Goal: Complete application form

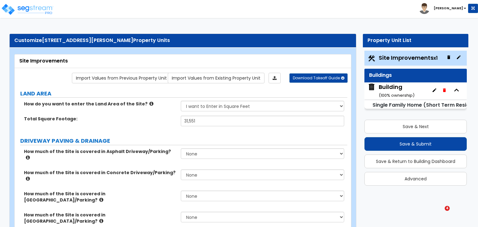
select select "2"
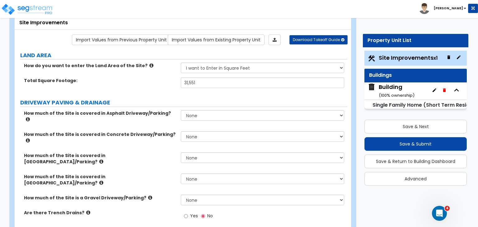
click at [165, 90] on div "Total Square Footage: 31,551" at bounding box center [181, 84] width 332 height 15
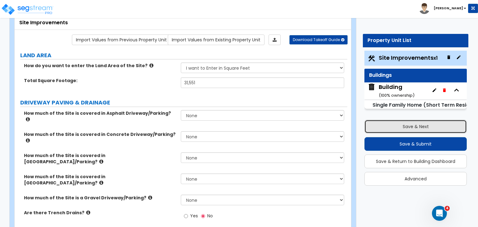
click at [389, 126] on button "Save & Next" at bounding box center [415, 127] width 102 height 14
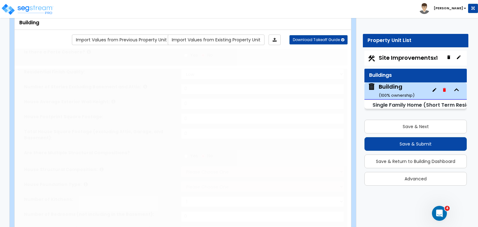
type input "1"
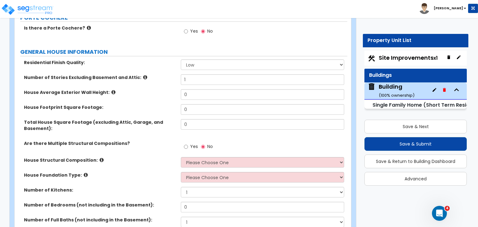
scroll to position [78, 0]
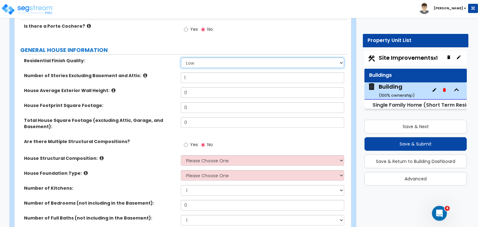
click at [192, 63] on select "Low Average High" at bounding box center [262, 63] width 163 height 11
select select "2"
click at [181, 58] on select "Low Average High" at bounding box center [262, 63] width 163 height 11
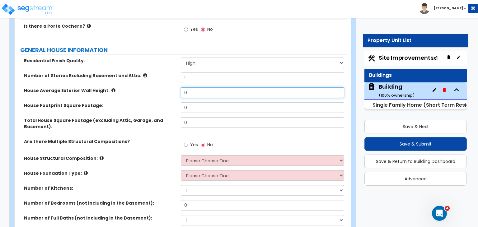
drag, startPoint x: 195, startPoint y: 94, endPoint x: 158, endPoint y: 87, distance: 37.3
click at [158, 87] on div "House Average Exterior Wall Height: 0" at bounding box center [181, 94] width 332 height 15
type input "12"
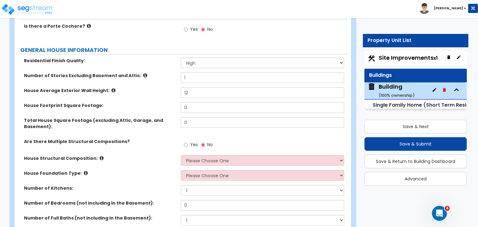
click at [160, 99] on div "House Average Exterior Wall Height: 12" at bounding box center [181, 94] width 332 height 15
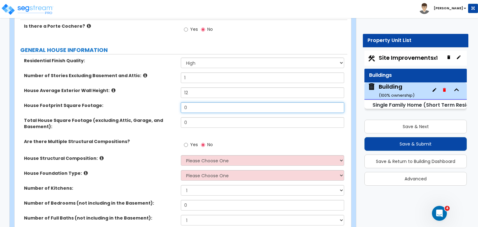
drag, startPoint x: 202, startPoint y: 107, endPoint x: 163, endPoint y: 105, distance: 38.6
click at [163, 105] on div "House Footprint Square Footage: 0" at bounding box center [181, 109] width 332 height 15
type input "2,679"
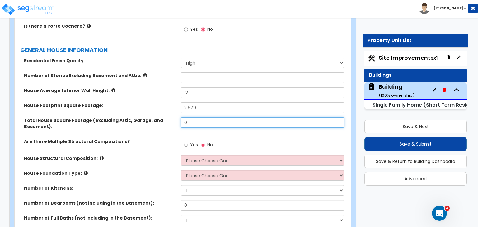
drag, startPoint x: 193, startPoint y: 122, endPoint x: 168, endPoint y: 121, distance: 24.9
click at [168, 121] on div "Total House Square Footage (excluding Attic, Garage, and Basement): 0" at bounding box center [181, 127] width 332 height 21
type input "2,679"
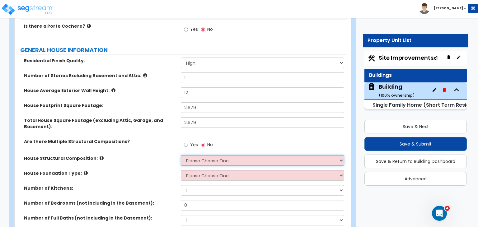
click at [202, 160] on select "Please Choose One Reinforced Concrete Structural Steel Brick Masonry CMU Masonr…" at bounding box center [262, 160] width 163 height 11
select select "7"
click at [181, 155] on select "Please Choose One Reinforced Concrete Structural Steel Brick Masonry CMU Masonr…" at bounding box center [262, 160] width 163 height 11
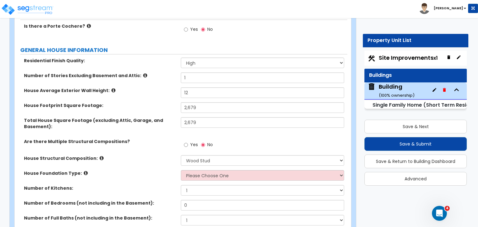
click at [161, 155] on label "House Structural Composition:" at bounding box center [100, 158] width 152 height 6
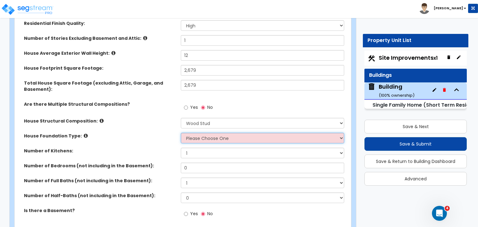
click at [199, 137] on select "Please Choose One Crawl Space Pier-Elevated First floor Slab on Grade" at bounding box center [262, 138] width 163 height 11
select select "3"
click at [181, 133] on select "Please Choose One Crawl Space Pier-Elevated First floor Slab on Grade" at bounding box center [262, 138] width 163 height 11
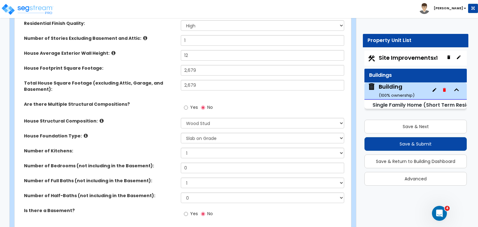
click at [173, 149] on label "Number of Kitchens:" at bounding box center [100, 151] width 152 height 6
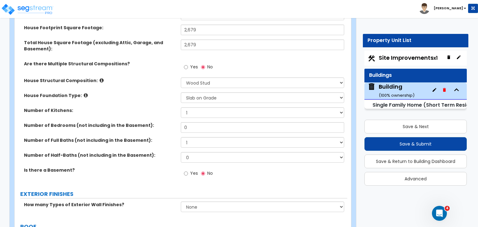
scroll to position [158, 0]
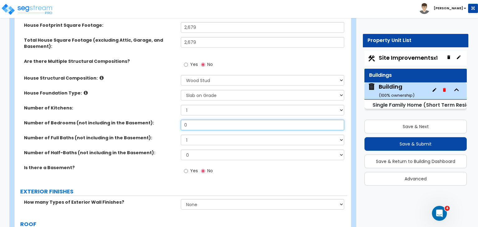
drag, startPoint x: 193, startPoint y: 121, endPoint x: 172, endPoint y: 122, distance: 21.2
click at [172, 122] on div "Number of Bedrooms (not including in the Basement): 0" at bounding box center [181, 127] width 332 height 15
type input "4"
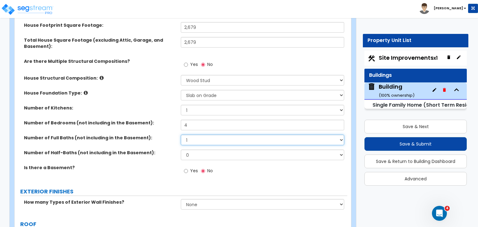
drag, startPoint x: 200, startPoint y: 138, endPoint x: 162, endPoint y: 140, distance: 38.6
click at [162, 140] on div "Number of Full Baths (not including in the Basement): 1 2 3 4 5 6 7 8 9 10" at bounding box center [181, 142] width 332 height 15
select select "4"
click at [181, 135] on select "1 2 3 4 5 6 7 8 9 10" at bounding box center [262, 140] width 163 height 11
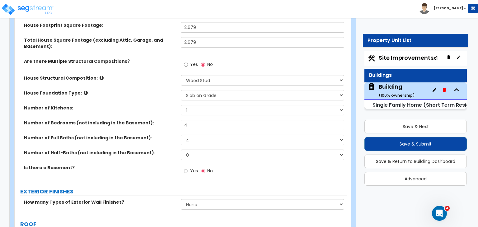
click at [167, 108] on label "Number of Kitchens:" at bounding box center [100, 108] width 152 height 6
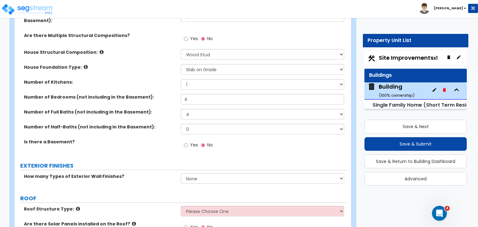
scroll to position [184, 0]
click at [185, 145] on input "Yes" at bounding box center [186, 144] width 4 height 7
radio input "true"
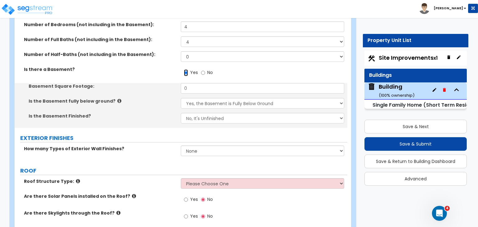
scroll to position [256, 0]
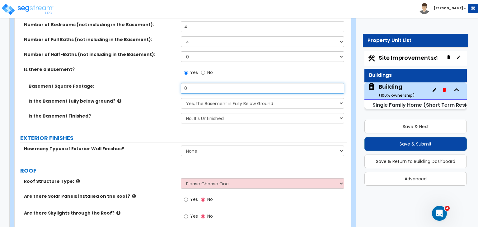
drag, startPoint x: 195, startPoint y: 87, endPoint x: 163, endPoint y: 90, distance: 31.8
click at [163, 90] on div "Basement Square Footage: 0" at bounding box center [181, 90] width 332 height 15
type input "1,346"
click at [163, 91] on div "Basement Square Footage: 1,346" at bounding box center [181, 90] width 332 height 15
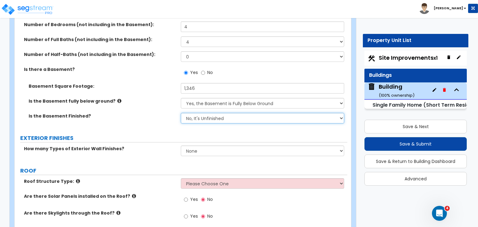
click at [208, 115] on select "No, It's Unfinished Yes, It's Finished" at bounding box center [262, 118] width 163 height 11
select select "1"
click at [181, 113] on select "No, It's Unfinished Yes, It's Finished" at bounding box center [262, 118] width 163 height 11
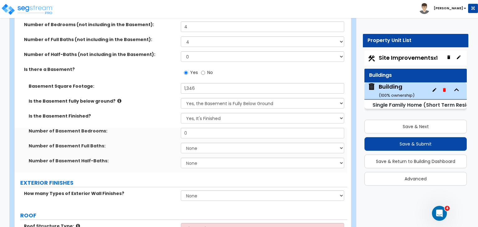
click at [162, 105] on div "Is the Basement fully below ground? Yes, the Basement is Fully Below Ground No,…" at bounding box center [181, 105] width 332 height 15
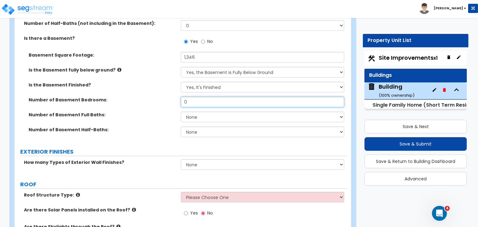
drag, startPoint x: 199, startPoint y: 103, endPoint x: 150, endPoint y: 101, distance: 49.8
click at [150, 101] on div "Number of Basement Bedrooms: 0" at bounding box center [181, 104] width 332 height 15
type input "1"
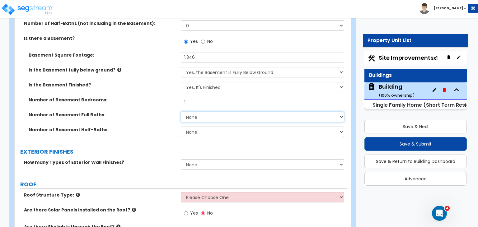
click at [191, 115] on select "None 1 2 3" at bounding box center [262, 117] width 163 height 11
select select "1"
click at [181, 112] on select "None 1 2 3" at bounding box center [262, 117] width 163 height 11
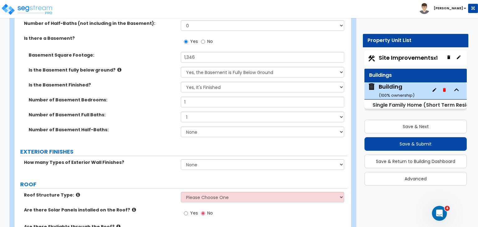
click at [152, 123] on div "Number of Basement Full Baths: None 1 2 3" at bounding box center [181, 119] width 332 height 15
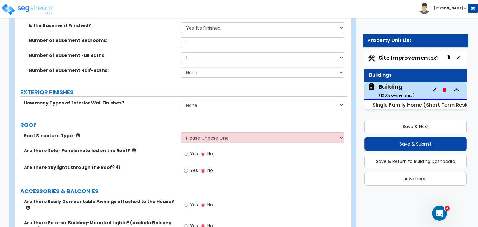
scroll to position [347, 0]
click at [185, 104] on select "None 1 2 3" at bounding box center [262, 105] width 163 height 11
select select "1"
click at [181, 100] on select "None 1 2 3" at bounding box center [262, 105] width 163 height 11
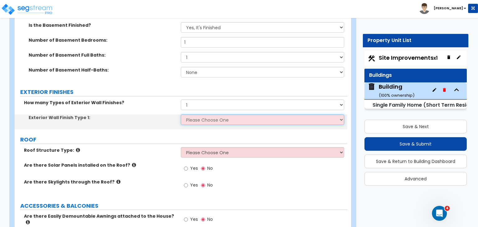
click at [196, 121] on select "Please Choose One No Finish/Shared Wall No Wall Brick Finish Stone Finish Wood …" at bounding box center [262, 119] width 163 height 11
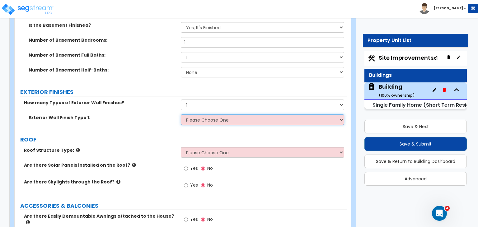
select select "4"
click at [181, 114] on select "Please Choose One No Finish/Shared Wall No Wall Brick Finish Stone Finish Wood …" at bounding box center [262, 119] width 163 height 11
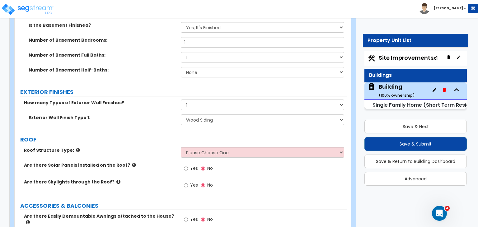
click at [145, 113] on div "How many Types of Exterior Wall Finishes? None 1 2 3" at bounding box center [181, 107] width 332 height 15
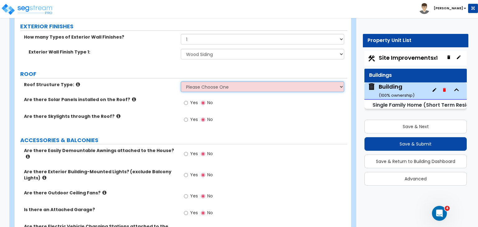
click at [197, 87] on select "Please Choose One Gable Roof Flat Roof Hybrid Gable & Flat Roof" at bounding box center [262, 86] width 163 height 11
select select "2"
click at [181, 81] on select "Please Choose One Gable Roof Flat Roof Hybrid Gable & Flat Roof" at bounding box center [262, 86] width 163 height 11
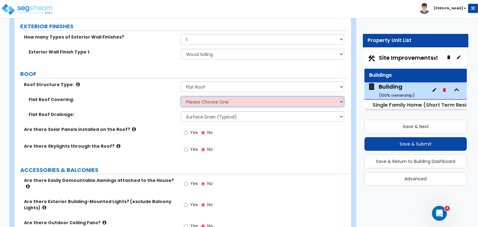
click at [196, 100] on select "Please Choose One Rolled Asphalt PVC Membrane Plastic (EPDM) Membrane Asphalt F…" at bounding box center [262, 101] width 163 height 11
select select "3"
click at [181, 96] on select "Please Choose One Rolled Asphalt PVC Membrane Plastic (EPDM) Membrane Asphalt F…" at bounding box center [262, 101] width 163 height 11
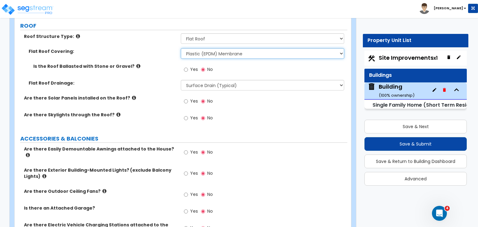
scroll to position [468, 0]
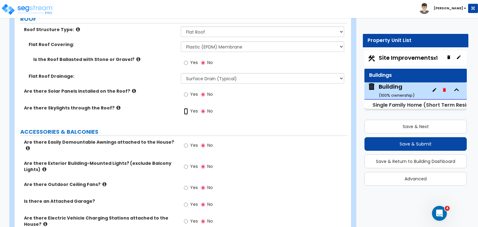
click at [186, 110] on input "Yes" at bounding box center [186, 111] width 4 height 7
radio input "true"
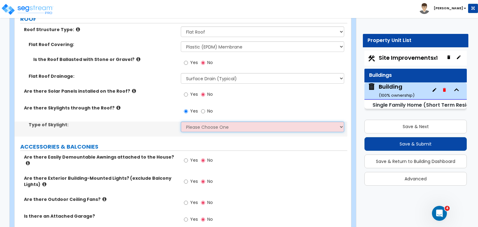
click at [198, 125] on select "Please Choose One Fixed Rectangular Glass Barrel Vault Dome Square Pyramid" at bounding box center [262, 127] width 163 height 11
select select "4"
click at [181, 122] on select "Please Choose One Fixed Rectangular Glass Barrel Vault Dome Square Pyramid" at bounding box center [262, 127] width 163 height 11
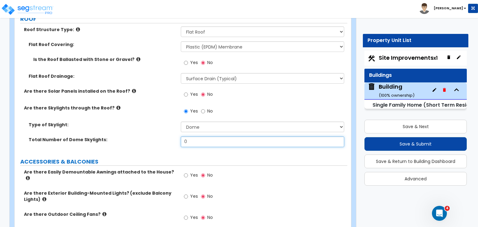
drag, startPoint x: 197, startPoint y: 141, endPoint x: 149, endPoint y: 136, distance: 47.5
click at [149, 137] on div "Total Number of Dome Skylights: 0" at bounding box center [181, 144] width 332 height 15
type input "1"
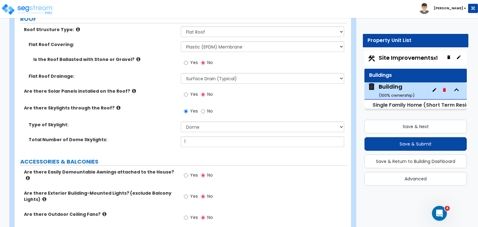
click at [149, 137] on label "Total Number of Dome Skylights:" at bounding box center [102, 140] width 147 height 6
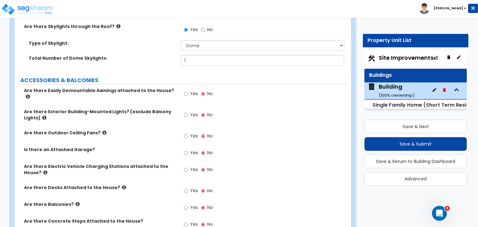
scroll to position [549, 0]
click at [186, 92] on input "Yes" at bounding box center [186, 93] width 4 height 7
radio input "true"
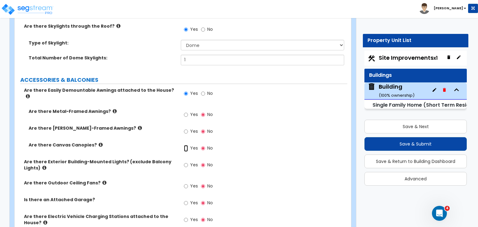
click at [187, 145] on input "Yes" at bounding box center [186, 148] width 4 height 7
radio input "true"
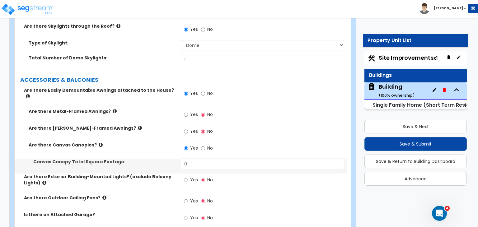
click at [159, 129] on div "Are there Wood-Framed Awnings? Yes No" at bounding box center [181, 133] width 332 height 17
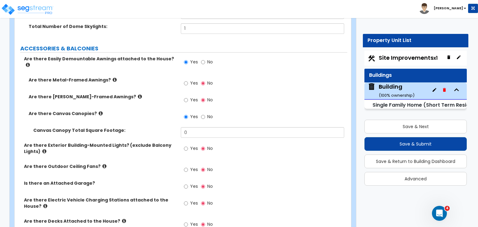
scroll to position [581, 0]
drag, startPoint x: 208, startPoint y: 126, endPoint x: 129, endPoint y: 130, distance: 78.8
click at [129, 130] on div "Canvas Canopy Total Square Footage: 0" at bounding box center [181, 134] width 332 height 15
type input "140"
click at [139, 127] on label "Canvas Canopy Total Square Footage:" at bounding box center [104, 130] width 143 height 6
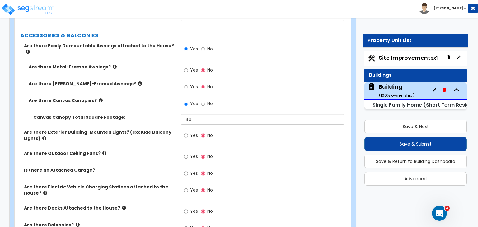
scroll to position [594, 0]
click at [184, 132] on input "Yes" at bounding box center [186, 135] width 4 height 7
radio input "true"
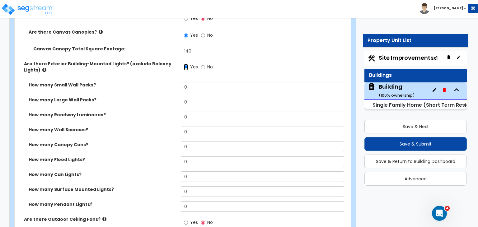
scroll to position [667, 0]
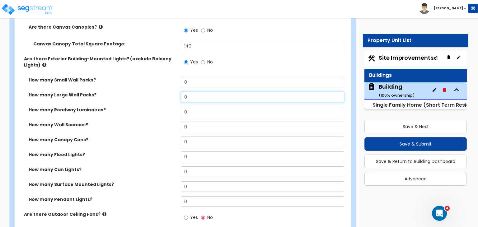
drag, startPoint x: 192, startPoint y: 91, endPoint x: 157, endPoint y: 87, distance: 34.8
click at [157, 92] on div "How many Large Wall Packs? 0" at bounding box center [181, 99] width 332 height 15
type input "1"
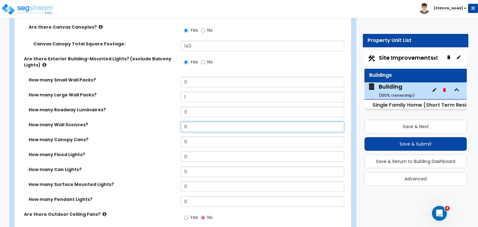
drag, startPoint x: 191, startPoint y: 122, endPoint x: 163, endPoint y: 117, distance: 28.5
click at [163, 122] on div "How many Wall Sconces? 0" at bounding box center [181, 129] width 332 height 15
type input "4"
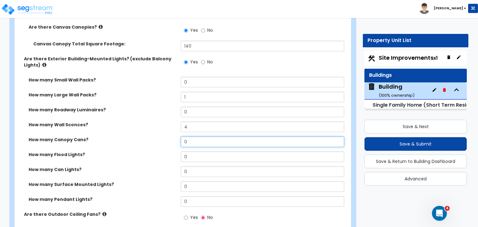
drag, startPoint x: 194, startPoint y: 137, endPoint x: 157, endPoint y: 133, distance: 37.2
click at [157, 137] on div "How many Canopy Cans? 0" at bounding box center [181, 144] width 332 height 15
type input "7"
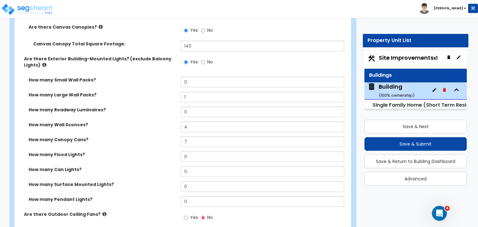
click at [157, 137] on label "How many Canopy Cans?" at bounding box center [102, 140] width 147 height 6
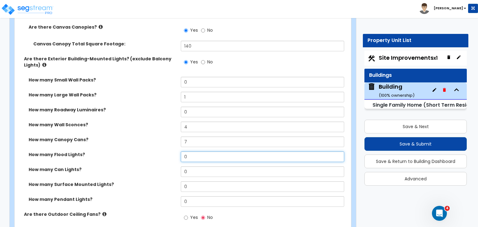
drag, startPoint x: 199, startPoint y: 152, endPoint x: 161, endPoint y: 152, distance: 38.2
click at [161, 152] on div "How many Flood Lights? 0" at bounding box center [181, 158] width 332 height 15
type input "4"
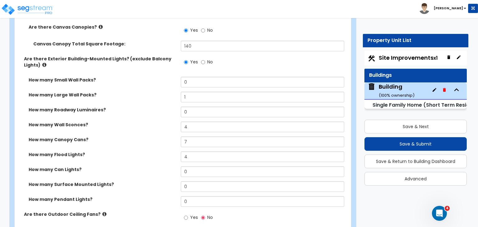
click at [155, 151] on label "How many Flood Lights?" at bounding box center [102, 154] width 147 height 6
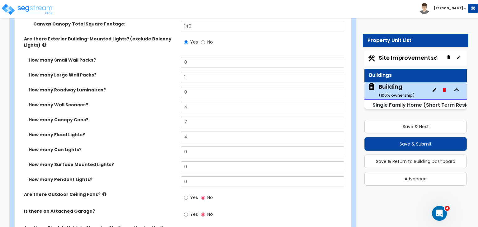
scroll to position [688, 0]
click at [148, 155] on div "How many Can Lights? 0" at bounding box center [181, 153] width 332 height 15
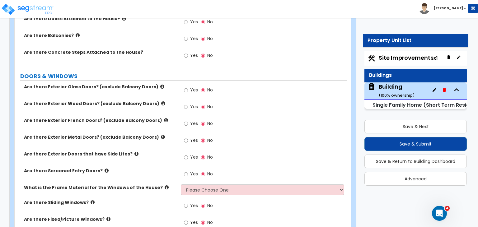
scroll to position [919, 0]
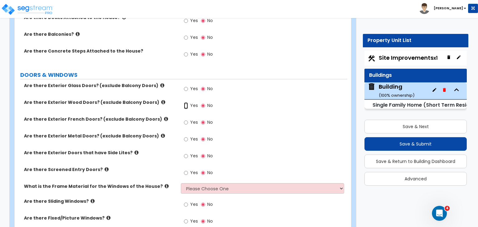
click at [186, 102] on input "Yes" at bounding box center [186, 105] width 4 height 7
radio input "true"
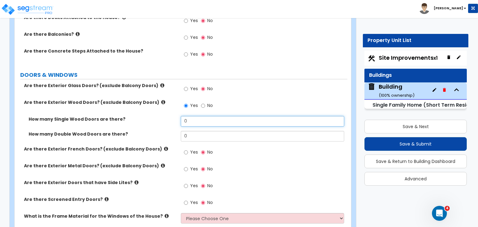
drag, startPoint x: 192, startPoint y: 115, endPoint x: 169, endPoint y: 114, distance: 22.7
click at [169, 116] on div "How many Single Wood Doors are there? 0" at bounding box center [181, 123] width 332 height 15
type input "4"
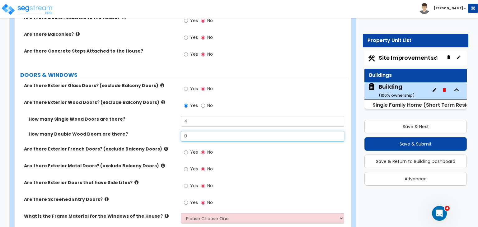
drag, startPoint x: 192, startPoint y: 130, endPoint x: 168, endPoint y: 130, distance: 24.3
click at [168, 131] on div "How many Double Wood Doors are there? 0" at bounding box center [181, 138] width 332 height 15
type input "1"
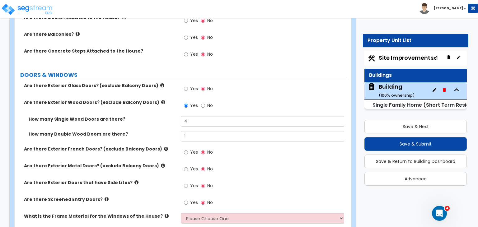
click at [165, 122] on div "How many Single Wood Doors are there? 4" at bounding box center [181, 123] width 332 height 15
click at [186, 86] on input "Yes" at bounding box center [186, 89] width 4 height 7
radio input "true"
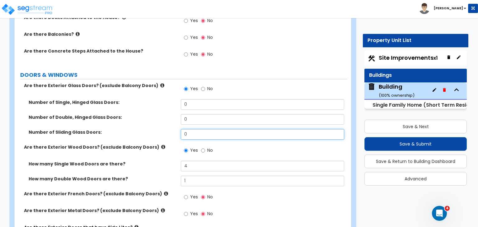
drag, startPoint x: 194, startPoint y: 130, endPoint x: 153, endPoint y: 127, distance: 41.1
click at [153, 129] on div "Number of Sliding Glass Doors: 0" at bounding box center [181, 136] width 332 height 15
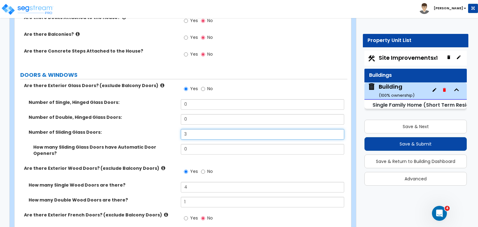
type input "3"
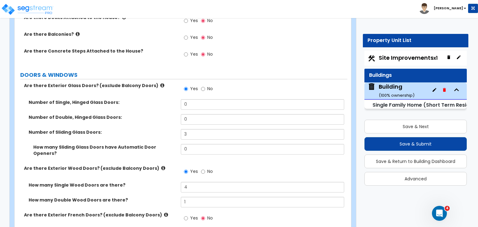
click at [161, 129] on label "Number of Sliding Glass Doors:" at bounding box center [102, 132] width 147 height 6
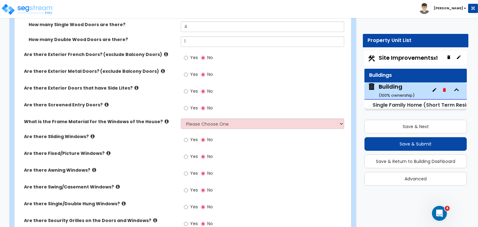
scroll to position [1080, 0]
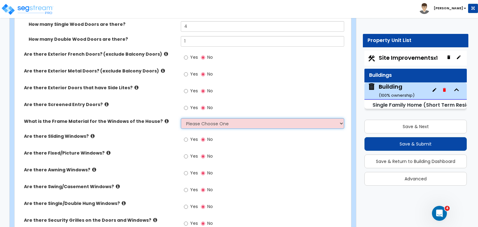
click at [189, 118] on select "Please Choose One Vinyl Aluminum Wood" at bounding box center [262, 123] width 163 height 11
select select "3"
click at [181, 118] on select "Please Choose One Vinyl Aluminum Wood" at bounding box center [262, 123] width 163 height 11
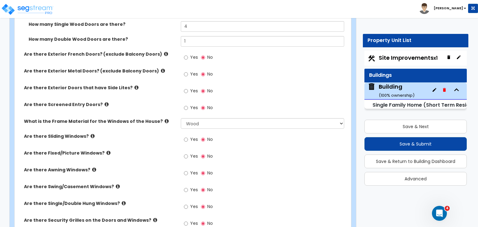
click at [168, 133] on div "Are there Sliding Windows? Yes No" at bounding box center [181, 141] width 332 height 17
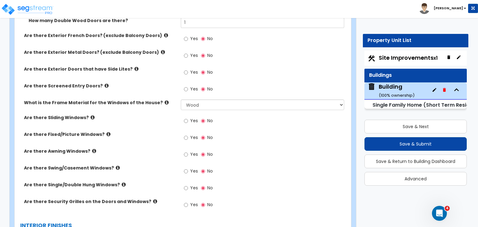
scroll to position [1112, 0]
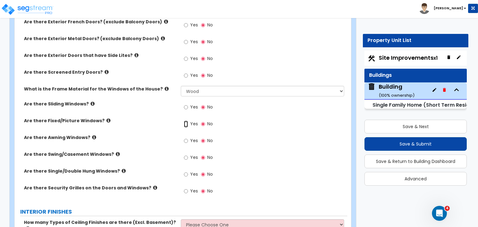
click at [185, 121] on input "Yes" at bounding box center [186, 124] width 4 height 7
radio input "true"
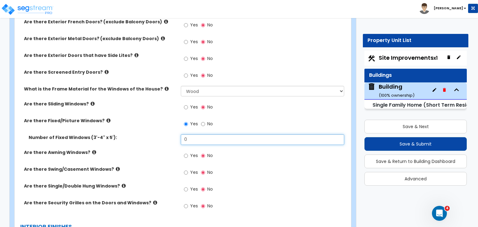
drag, startPoint x: 195, startPoint y: 128, endPoint x: 149, endPoint y: 123, distance: 46.3
click at [149, 134] on div "Number of Fixed Windows (3'-4" x 5'): 0" at bounding box center [181, 141] width 332 height 15
type input "6"
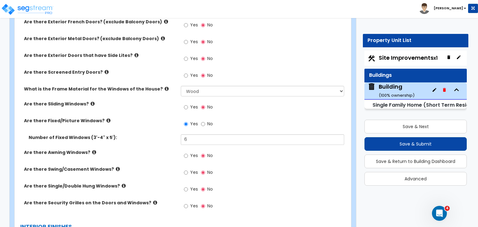
click at [149, 134] on label "Number of Fixed Windows (3'-4" x 5'):" at bounding box center [102, 137] width 147 height 6
click at [152, 134] on label "Number of Fixed Windows (3'-4" x 5'):" at bounding box center [102, 137] width 147 height 6
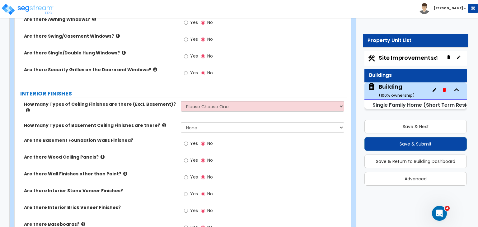
scroll to position [1253, 0]
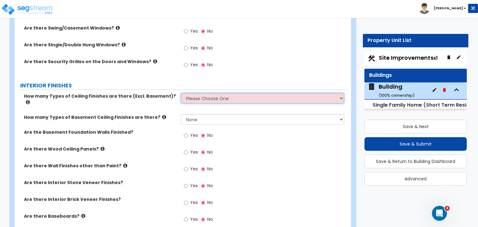
click at [204, 93] on select "Please Choose One 1 2 3" at bounding box center [262, 98] width 163 height 11
select select "1"
click at [181, 93] on select "Please Choose One 1 2 3" at bounding box center [262, 98] width 163 height 11
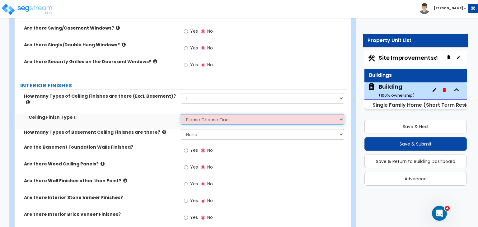
click at [203, 114] on select "Please Choose One Drop Ceiling Drywall Ceiling Open Ceiling" at bounding box center [262, 119] width 163 height 11
select select "2"
click at [181, 114] on select "Please Choose One Drop Ceiling Drywall Ceiling Open Ceiling" at bounding box center [262, 119] width 163 height 11
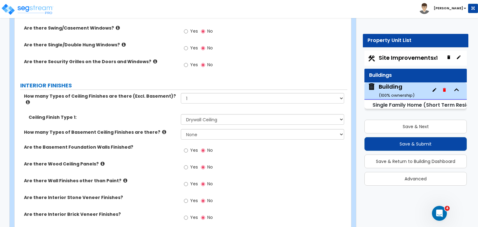
click at [163, 129] on div "How many Types of Basement Ceiling Finishes are there? None 1 2" at bounding box center [181, 136] width 332 height 15
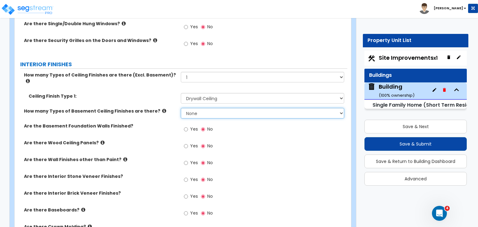
click at [187, 108] on select "None 1 2" at bounding box center [262, 113] width 163 height 11
select select "1"
click at [181, 108] on select "None 1 2" at bounding box center [262, 113] width 163 height 11
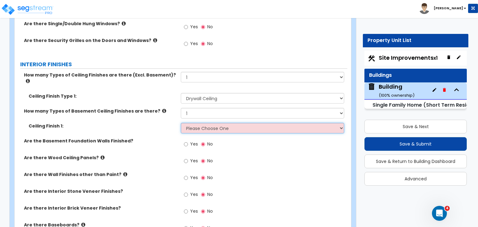
click at [193, 123] on select "Please Choose One Drop Ceiling Open Ceiling Drywall Ceiling" at bounding box center [262, 128] width 163 height 11
select select "3"
click at [181, 123] on select "Please Choose One Drop Ceiling Open Ceiling Drywall Ceiling" at bounding box center [262, 128] width 163 height 11
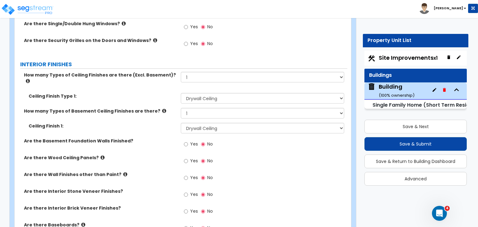
click at [150, 123] on div "Ceiling Finish 1: Please Choose One Drop Ceiling Open Ceiling Drywall Ceiling" at bounding box center [181, 130] width 332 height 15
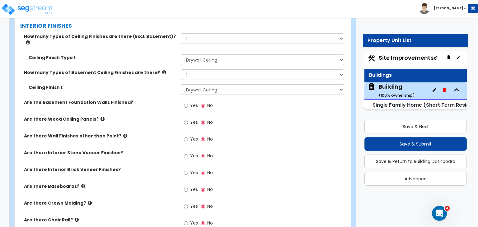
scroll to position [1313, 0]
click at [185, 102] on input "Yes" at bounding box center [186, 105] width 4 height 7
radio input "true"
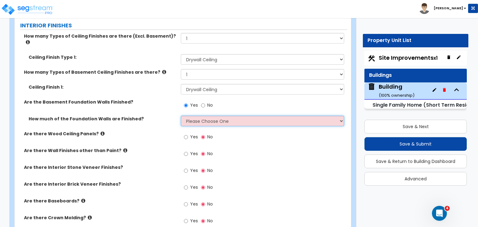
click at [192, 116] on select "Please Choose One Enter Percentage Enter Square Footage" at bounding box center [262, 121] width 163 height 11
select select "1"
click at [181, 116] on select "Please Choose One Enter Percentage Enter Square Footage" at bounding box center [262, 121] width 163 height 11
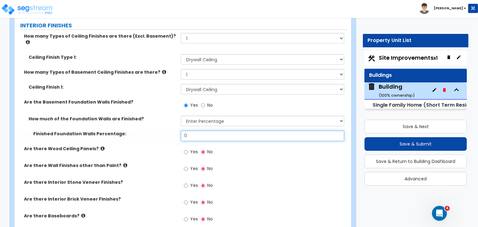
drag, startPoint x: 199, startPoint y: 118, endPoint x: 137, endPoint y: 114, distance: 61.4
click at [137, 131] on div "Finished Foundation Walls Percentage: 0" at bounding box center [181, 138] width 332 height 15
type input "100"
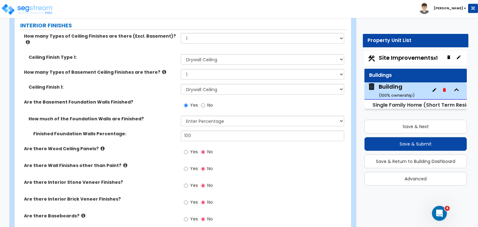
click at [138, 131] on div "Finished Foundation Walls Percentage: 100" at bounding box center [181, 138] width 332 height 15
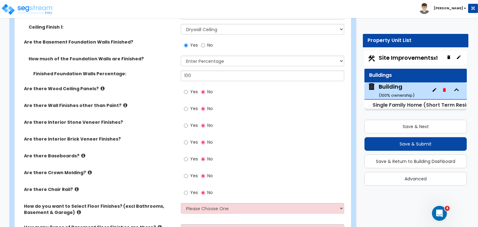
scroll to position [1374, 0]
click at [186, 105] on input "Yes" at bounding box center [186, 108] width 4 height 7
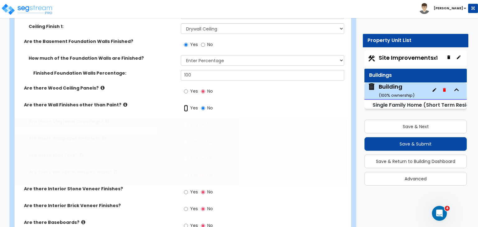
radio input "true"
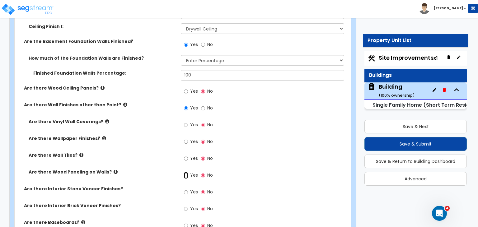
click at [185, 172] on input "Yes" at bounding box center [186, 175] width 4 height 7
radio input "true"
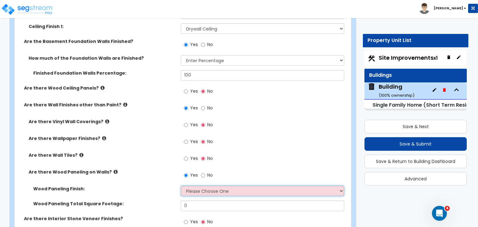
click at [195, 186] on select "Please Choose One Birch Mahogany Oak or Cherry Rosewood Teak I Don't Know, Plea…" at bounding box center [262, 191] width 163 height 11
select select "6"
click at [181, 186] on select "Please Choose One Birch Mahogany Oak or Cherry Rosewood Teak I Don't Know, Plea…" at bounding box center [262, 191] width 163 height 11
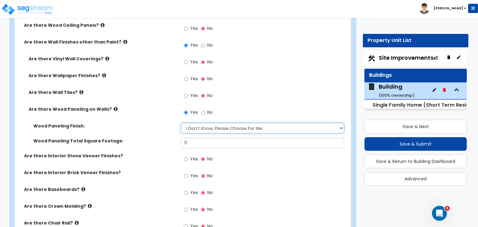
scroll to position [1437, 0]
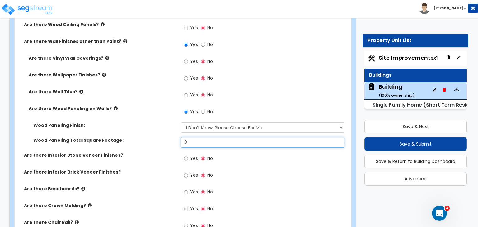
drag, startPoint x: 200, startPoint y: 122, endPoint x: 152, endPoint y: 122, distance: 47.6
click at [152, 137] on div "Wood Paneling Total Square Footage: 0" at bounding box center [181, 144] width 332 height 15
type input "800"
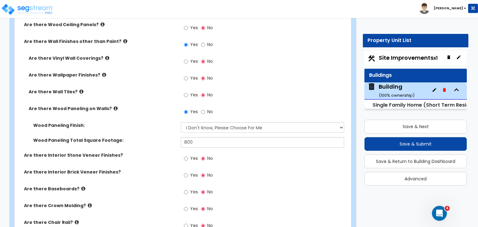
click at [153, 152] on label "Are there Interior Stone Veneer Finishes?" at bounding box center [100, 155] width 152 height 6
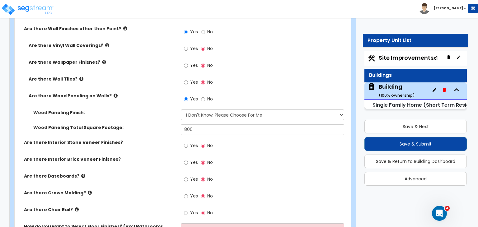
scroll to position [1465, 0]
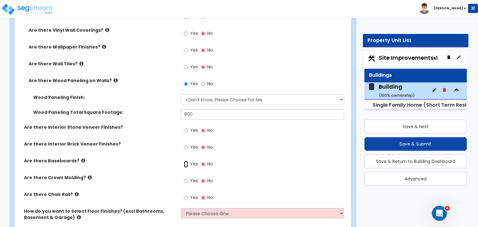
click at [186, 161] on input "Yes" at bounding box center [186, 164] width 4 height 7
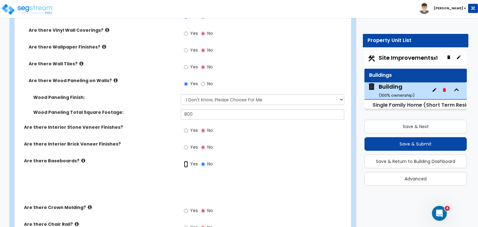
radio input "true"
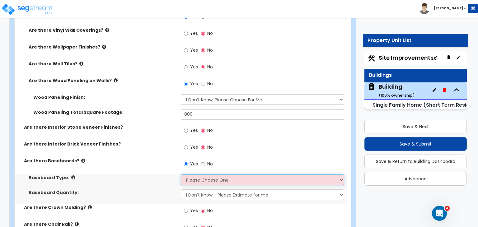
click at [192, 174] on select "Please Choose One Wood Vinyl Carpet Tile" at bounding box center [262, 179] width 163 height 11
select select "1"
click at [181, 174] on select "Please Choose One Wood Vinyl Carpet Tile" at bounding box center [262, 179] width 163 height 11
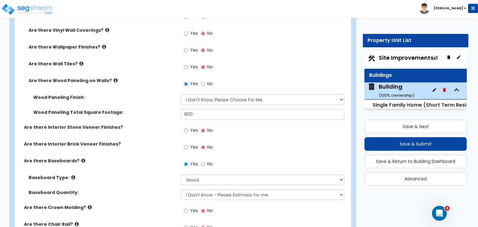
click at [154, 174] on label "Baseboard Type:" at bounding box center [102, 177] width 147 height 6
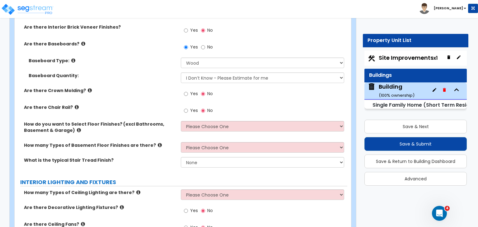
scroll to position [1582, 0]
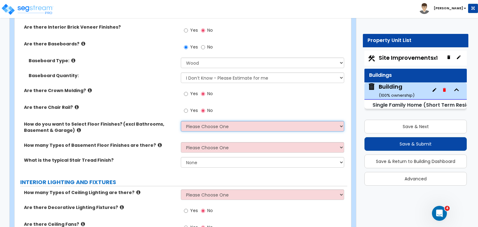
click at [193, 121] on select "Please Choose One I want to Select Floor Finishes for the Areas of the House I …" at bounding box center [262, 126] width 163 height 11
select select "1"
click at [181, 121] on select "Please Choose One I want to Select Floor Finishes for the Areas of the House I …" at bounding box center [262, 126] width 163 height 11
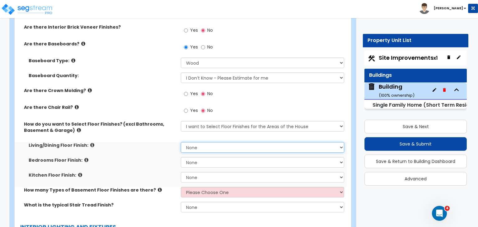
click at [198, 142] on select "None Tile Flooring Hardwood Flooring Resilient Laminate Flooring VCT Flooring S…" at bounding box center [262, 147] width 163 height 11
select select "3"
click at [181, 142] on select "None Tile Flooring Hardwood Flooring Resilient Laminate Flooring VCT Flooring S…" at bounding box center [262, 147] width 163 height 11
click at [200, 157] on select "None Tile Flooring Hardwood Flooring Resilient Laminate Flooring VCT Flooring S…" at bounding box center [262, 162] width 163 height 11
select select "3"
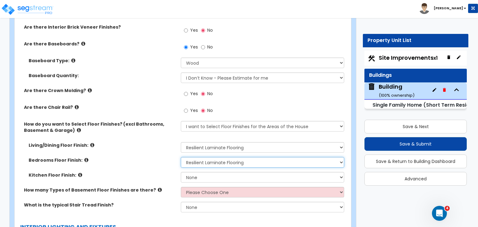
click at [181, 157] on select "None Tile Flooring Hardwood Flooring Resilient Laminate Flooring VCT Flooring S…" at bounding box center [262, 162] width 163 height 11
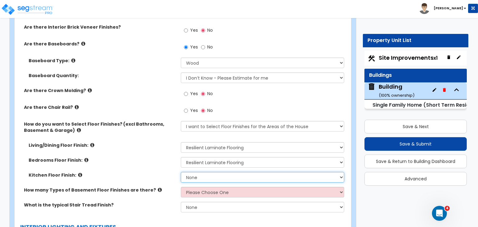
click at [201, 172] on select "None Tile Flooring Hardwood Flooring Resilient Laminate Flooring VCT Flooring S…" at bounding box center [262, 177] width 163 height 11
select select "3"
click at [181, 172] on select "None Tile Flooring Hardwood Flooring Resilient Laminate Flooring VCT Flooring S…" at bounding box center [262, 177] width 163 height 11
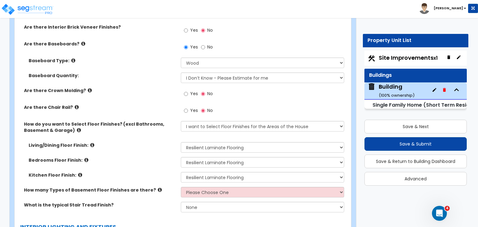
click at [157, 157] on div "Bedrooms Floor Finish: None Tile Flooring Hardwood Flooring Resilient Laminate …" at bounding box center [181, 164] width 332 height 15
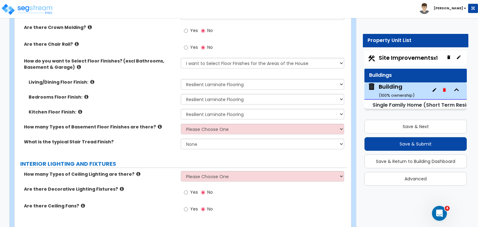
scroll to position [1646, 0]
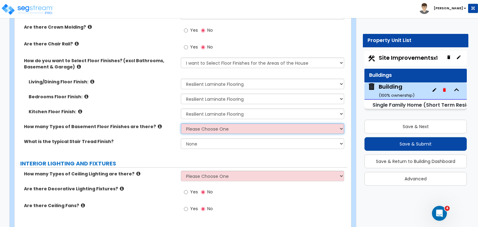
click at [200, 123] on select "Please Choose One 1 2 3" at bounding box center [262, 128] width 163 height 11
select select "1"
click at [181, 123] on select "Please Choose One 1 2 3" at bounding box center [262, 128] width 163 height 11
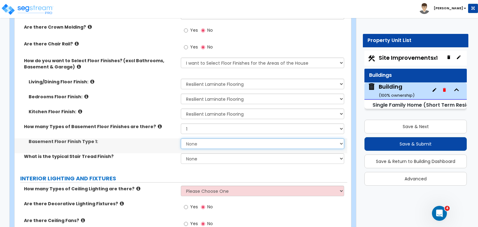
click at [204, 138] on select "None Tile Flooring Hardwood Flooring Resilient Laminate Flooring VCT Flooring S…" at bounding box center [262, 143] width 163 height 11
select select "3"
click at [181, 138] on select "None Tile Flooring Hardwood Flooring Resilient Laminate Flooring VCT Flooring S…" at bounding box center [262, 143] width 163 height 11
click at [198, 153] on select "None Tile Wood Laminate VCT Sheet Carpet Sheet Vinyl Carpet Tile" at bounding box center [262, 158] width 163 height 11
select select "3"
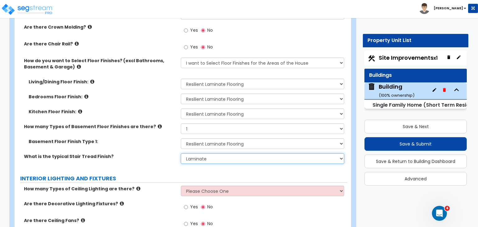
click at [181, 153] on select "None Tile Wood Laminate VCT Sheet Carpet Sheet Vinyl Carpet Tile" at bounding box center [262, 158] width 163 height 11
click at [155, 153] on div "What is the typical Stair Tread Finish? None Tile Wood Laminate VCT Sheet Carpe…" at bounding box center [181, 160] width 332 height 15
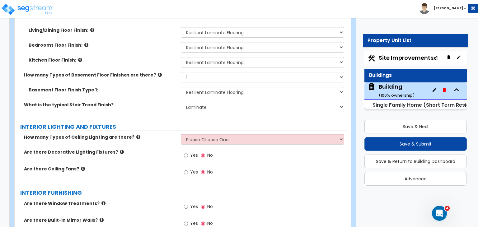
scroll to position [1705, 0]
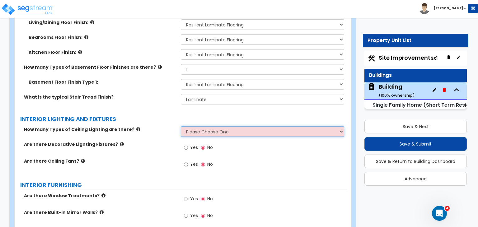
click at [204, 126] on select "Please Choose One 1 2 3" at bounding box center [262, 131] width 163 height 11
click at [203, 126] on select "Please Choose One 1 2 3" at bounding box center [262, 131] width 163 height 11
select select "1"
click at [181, 126] on select "Please Choose One 1 2 3" at bounding box center [262, 131] width 163 height 11
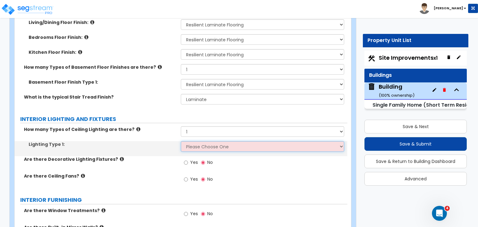
click at [195, 141] on select "Please Choose One LED Surface-Mounted LED Recessed Fluorescent Surface-Mounted …" at bounding box center [262, 146] width 163 height 11
select select "5"
click at [181, 141] on select "Please Choose One LED Surface-Mounted LED Recessed Fluorescent Surface-Mounted …" at bounding box center [262, 146] width 163 height 11
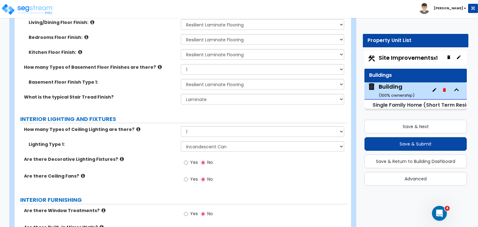
click at [163, 156] on div "Are there Decorative Lighting Fixtures? Yes No" at bounding box center [181, 164] width 332 height 17
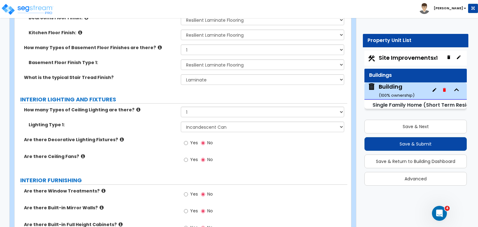
scroll to position [1746, 0]
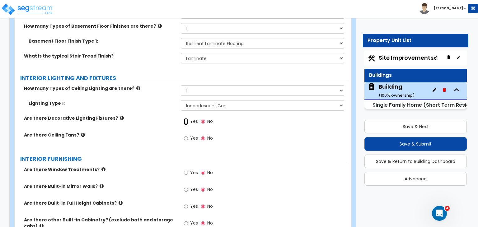
click at [185, 118] on input "Yes" at bounding box center [186, 121] width 4 height 7
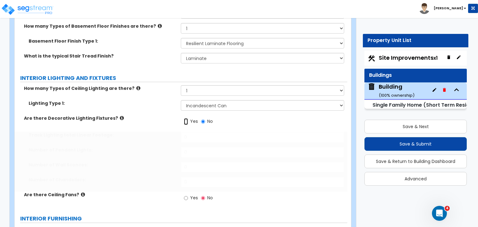
radio input "true"
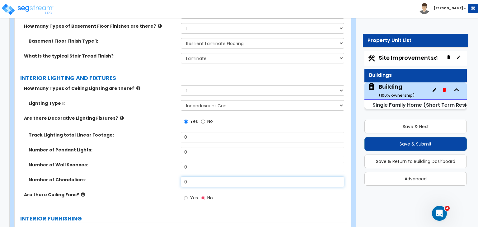
drag, startPoint x: 199, startPoint y: 165, endPoint x: 154, endPoint y: 163, distance: 45.1
click at [154, 177] on div "Number of Chandeliers: 0" at bounding box center [181, 184] width 332 height 15
type input "2"
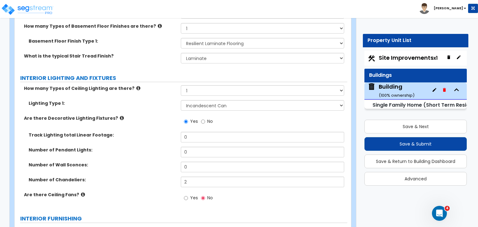
click at [153, 132] on div "Track Lighting total Linear Footage: 0" at bounding box center [181, 139] width 332 height 15
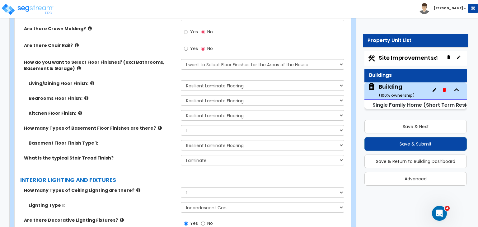
scroll to position [1629, 0]
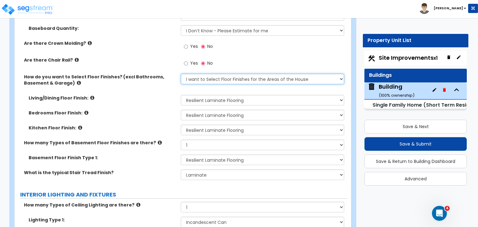
click at [209, 74] on select "Please Choose One I want to Select Floor Finishes for the Areas of the House I …" at bounding box center [262, 79] width 163 height 11
select select "2"
click at [181, 74] on select "Please Choose One I want to Select Floor Finishes for the Areas of the House I …" at bounding box center [262, 79] width 163 height 11
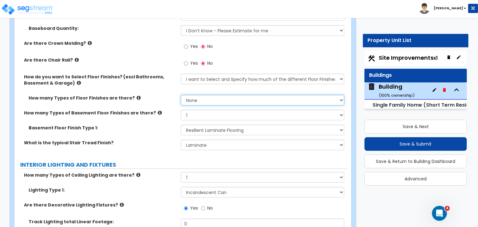
click at [202, 95] on select "None 1 2 3 4" at bounding box center [262, 100] width 163 height 11
select select "2"
click at [181, 95] on select "None 1 2 3 4" at bounding box center [262, 100] width 163 height 11
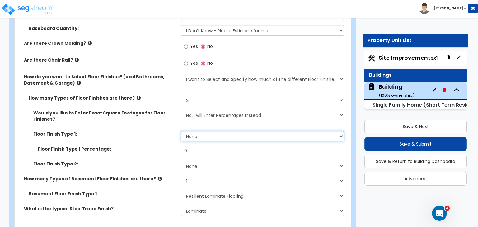
click at [197, 131] on select "None Tile Flooring Hardwood Flooring Resilient Laminate Flooring VCT Flooring S…" at bounding box center [262, 136] width 163 height 11
select select "3"
click at [181, 131] on select "None Tile Flooring Hardwood Flooring Resilient Laminate Flooring VCT Flooring S…" at bounding box center [262, 136] width 163 height 11
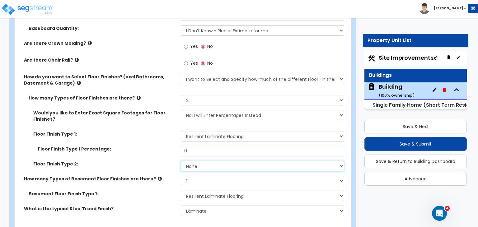
click at [196, 161] on select "None Tile Flooring Hardwood Flooring Resilient Laminate Flooring VCT Flooring S…" at bounding box center [262, 166] width 163 height 11
select select "1"
click at [181, 161] on select "None Tile Flooring Hardwood Flooring Resilient Laminate Flooring VCT Flooring S…" at bounding box center [262, 166] width 163 height 11
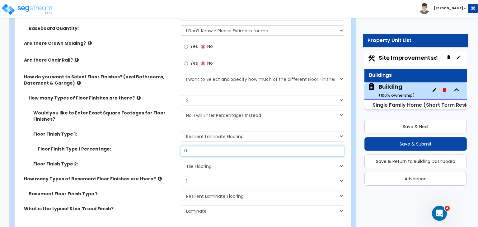
drag, startPoint x: 200, startPoint y: 133, endPoint x: 139, endPoint y: 138, distance: 60.6
click at [139, 146] on div "Floor Finish Type 1 Percentage: 0" at bounding box center [181, 153] width 332 height 15
type input "95"
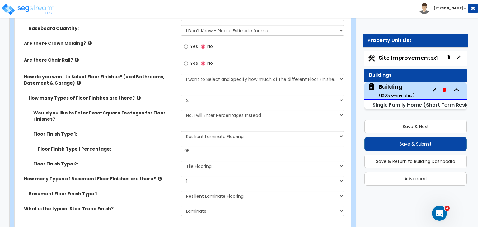
click at [139, 146] on div "Floor Finish Type 1 Percentage: 95" at bounding box center [181, 153] width 332 height 15
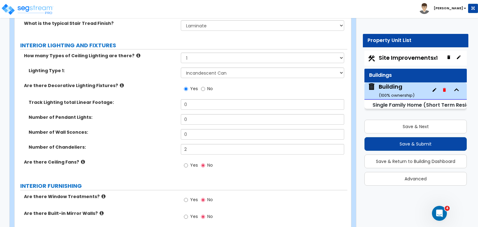
scroll to position [1820, 0]
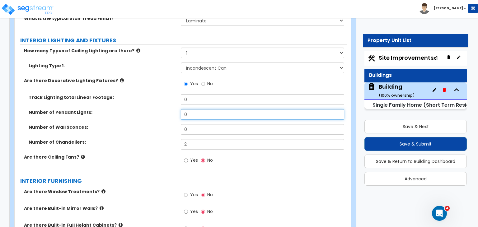
drag, startPoint x: 195, startPoint y: 96, endPoint x: 132, endPoint y: 95, distance: 63.4
click at [132, 109] on div "Number of Pendant Lights: 0" at bounding box center [181, 116] width 332 height 15
type input "1"
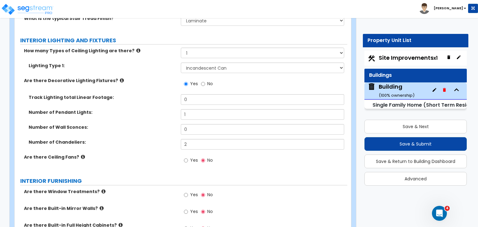
click at [132, 109] on label "Number of Pendant Lights:" at bounding box center [102, 112] width 147 height 6
click at [139, 154] on label "Are there Ceiling Fans?" at bounding box center [100, 157] width 152 height 6
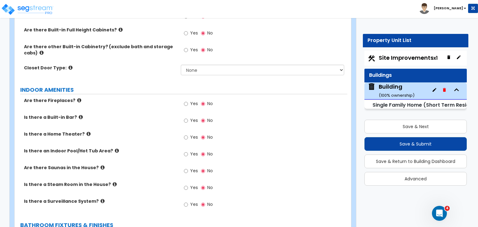
scroll to position [2016, 0]
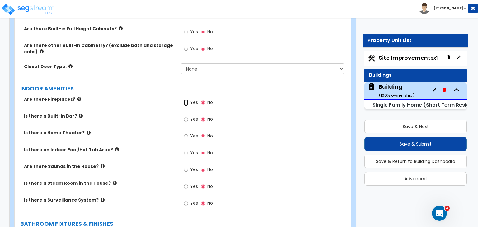
click at [186, 99] on input "Yes" at bounding box center [186, 102] width 4 height 7
radio input "true"
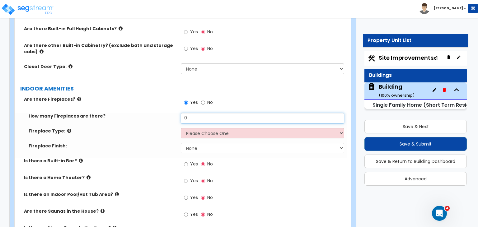
drag, startPoint x: 192, startPoint y: 99, endPoint x: 159, endPoint y: 104, distance: 33.6
click at [159, 113] on div "How many Fireplaces are there? 0" at bounding box center [181, 120] width 332 height 15
type input "1"
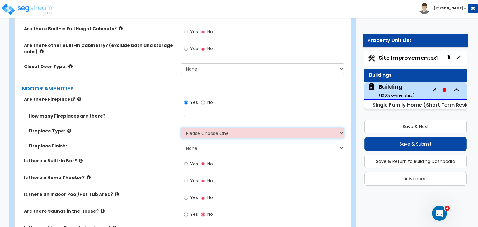
click at [192, 128] on select "Please Choose One Built-in Electric Fireplace Built-in Gas Fireplace Built-in W…" at bounding box center [262, 133] width 163 height 11
select select "3"
click at [181, 128] on select "Please Choose One Built-in Electric Fireplace Built-in Gas Fireplace Built-in W…" at bounding box center [262, 133] width 163 height 11
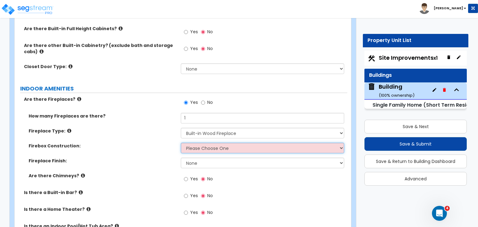
click at [199, 143] on select "Please Choose One Brick Stone I Don't Know, Please Choose for me" at bounding box center [262, 148] width 163 height 11
select select "3"
click at [181, 143] on select "Please Choose One Brick Stone I Don't Know, Please Choose for me" at bounding box center [262, 148] width 163 height 11
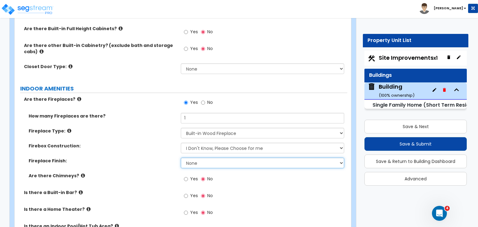
click at [195, 158] on select "None Brick Stone Tile Painted Molding" at bounding box center [262, 163] width 163 height 11
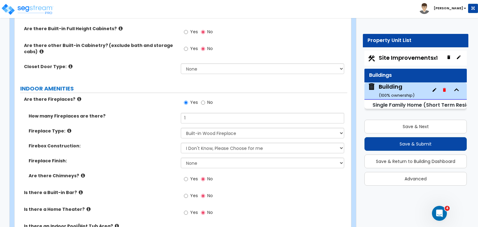
click at [155, 158] on label "Fireplace Finish:" at bounding box center [102, 161] width 147 height 6
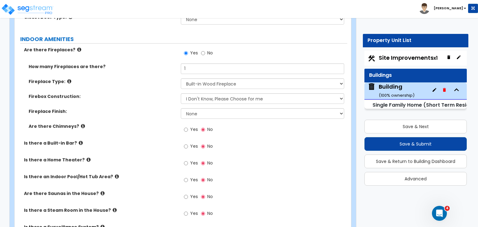
scroll to position [2066, 0]
click at [185, 126] on input "Yes" at bounding box center [186, 129] width 4 height 7
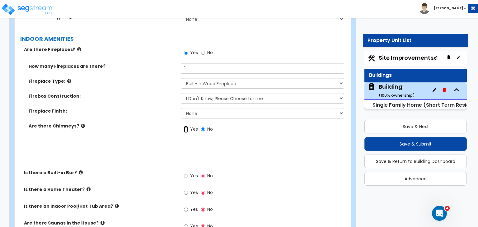
radio input "true"
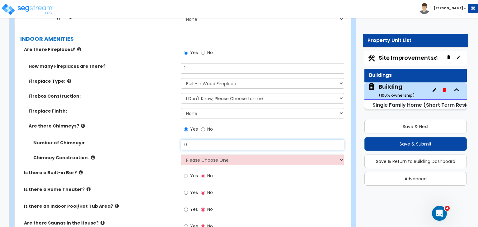
drag, startPoint x: 194, startPoint y: 123, endPoint x: 163, endPoint y: 123, distance: 31.1
click at [163, 140] on div "Number of Chimneys: 0" at bounding box center [181, 147] width 332 height 15
type input "1"
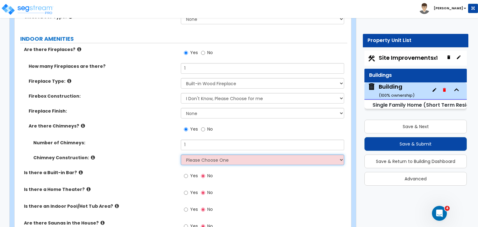
click at [202, 155] on select "Please Choose One Brick Construction Cinder Block Construction Stone Constructi…" at bounding box center [262, 160] width 163 height 11
select select "4"
click at [181, 155] on select "Please Choose One Brick Construction Cinder Block Construction Stone Constructi…" at bounding box center [262, 160] width 163 height 11
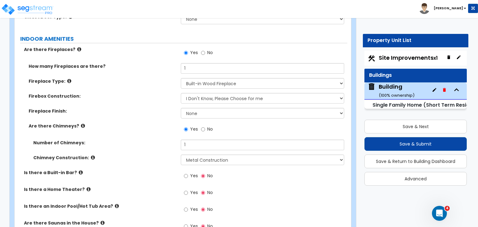
click at [155, 169] on label "Is there a Built-in Bar?" at bounding box center [100, 172] width 152 height 6
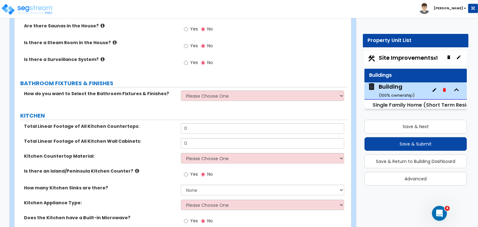
scroll to position [2267, 0]
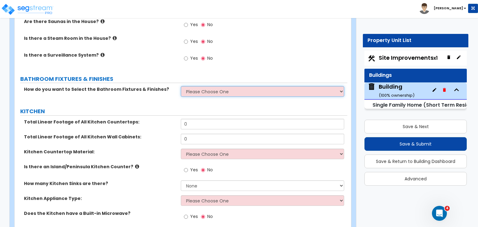
click at [204, 86] on select "Please Choose One I want to Select Fixtures and Finishes only for one Bath and …" at bounding box center [262, 91] width 163 height 11
select select "1"
click at [181, 86] on select "Please Choose One I want to Select Fixtures and Finishes only for one Bath and …" at bounding box center [262, 91] width 163 height 11
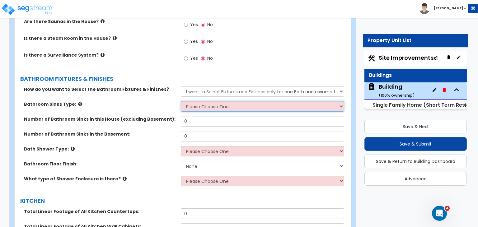
click at [197, 101] on select "Please Choose One Wall-mounted Pedestal-mounted Vanity-mounted" at bounding box center [262, 106] width 163 height 11
select select "3"
click at [181, 101] on select "Please Choose One Wall-mounted Pedestal-mounted Vanity-mounted" at bounding box center [262, 106] width 163 height 11
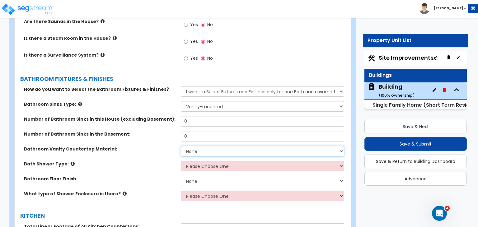
click at [197, 146] on select "None Plastic Laminate Solid Surface Stone Quartz Marble Tile Wood Stainless Ste…" at bounding box center [262, 151] width 163 height 11
select select "5"
click at [181, 146] on select "None Plastic Laminate Solid Surface Stone Quartz Marble Tile Wood Stainless Ste…" at bounding box center [262, 151] width 163 height 11
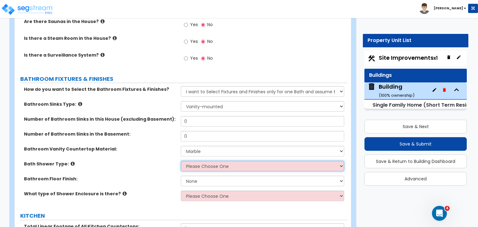
click at [200, 161] on select "Please Choose One Standalone Shower Bathtub - Shower Combination" at bounding box center [262, 166] width 163 height 11
select select "1"
click at [181, 161] on select "Please Choose One Standalone Shower Bathtub - Shower Combination" at bounding box center [262, 166] width 163 height 11
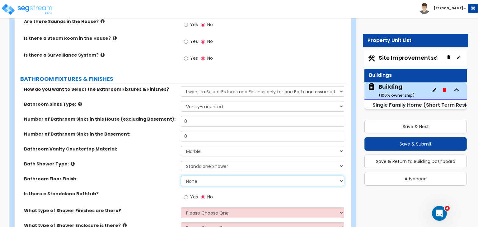
click at [201, 176] on select "None Tile Flooring Hardwood Flooring Resilient Laminate Flooring VCT Flooring S…" at bounding box center [262, 181] width 163 height 11
select select "3"
click at [181, 176] on select "None Tile Flooring Hardwood Flooring Resilient Laminate Flooring VCT Flooring S…" at bounding box center [262, 181] width 163 height 11
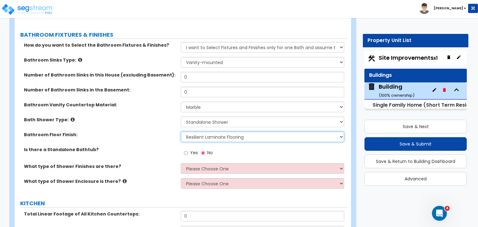
scroll to position [2315, 0]
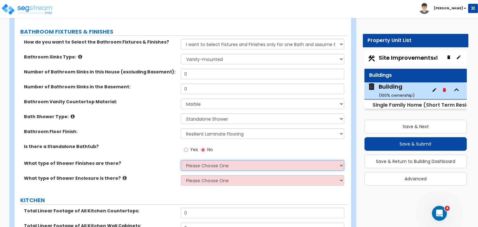
click at [196, 160] on select "Please Choose One Plastic Tile Stone" at bounding box center [262, 165] width 163 height 11
select select "2"
click at [181, 160] on select "Please Choose One Plastic Tile Stone" at bounding box center [262, 165] width 163 height 11
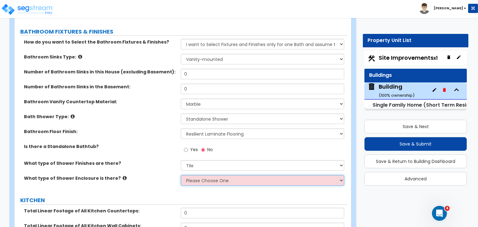
click at [201, 175] on select "Please Choose One Curtain & Rod Glass Sliding Doors Glass Hinged Doors" at bounding box center [262, 180] width 163 height 11
select select "3"
click at [181, 175] on select "Please Choose One Curtain & Rod Glass Sliding Doors Glass Hinged Doors" at bounding box center [262, 180] width 163 height 11
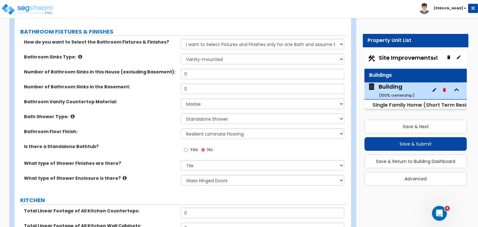
click at [157, 175] on div "What type of Shower Enclosure is there? Please Choose One Curtain & Rod Glass S…" at bounding box center [181, 182] width 332 height 15
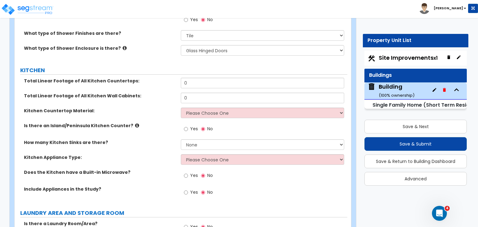
scroll to position [2445, 0]
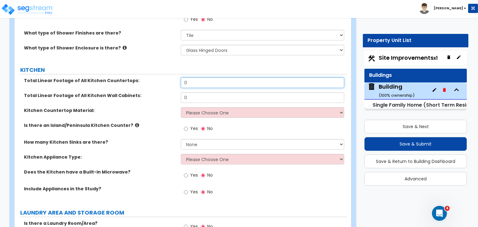
drag, startPoint x: 197, startPoint y: 65, endPoint x: 153, endPoint y: 62, distance: 44.2
click at [153, 77] on div "Total Linear Footage of All Kitchen Countertops: 0" at bounding box center [181, 84] width 332 height 15
type input "28"
drag, startPoint x: 193, startPoint y: 80, endPoint x: 153, endPoint y: 77, distance: 40.2
click at [153, 92] on div "Total Linear Footage of All Kitchen Wall Cabinets: 0" at bounding box center [181, 99] width 332 height 15
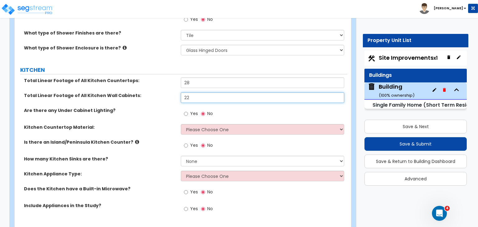
type input "22"
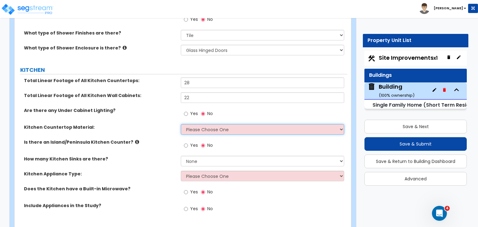
click at [190, 124] on select "Please Choose One Plastic Laminate Solid Surface Stone Quartz Marble Tile Wood …" at bounding box center [262, 129] width 163 height 11
select select "5"
click at [181, 124] on select "Please Choose One Plastic Laminate Solid Surface Stone Quartz Marble Tile Wood …" at bounding box center [262, 129] width 163 height 11
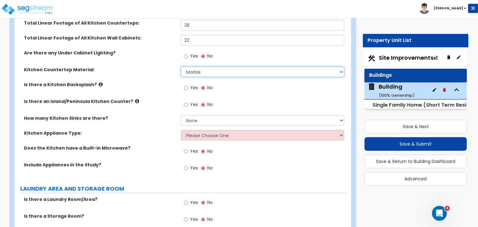
scroll to position [2504, 0]
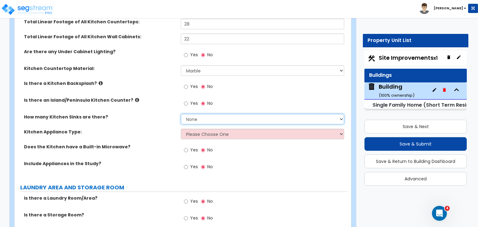
click at [196, 114] on select "None 1 2 3" at bounding box center [262, 119] width 163 height 11
select select "1"
click at [181, 114] on select "None 1 2 3" at bounding box center [262, 119] width 163 height 11
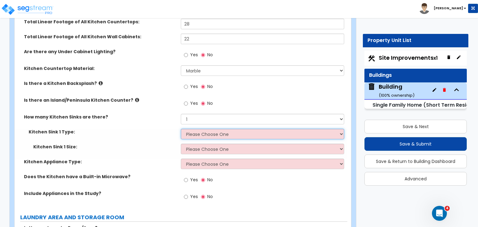
click at [197, 129] on select "Please Choose One Stainless Steel Porcelain Enamel Cast Iron Granite Composite" at bounding box center [262, 134] width 163 height 11
select select "2"
click at [181, 129] on select "Please Choose One Stainless Steel Porcelain Enamel Cast Iron Granite Composite" at bounding box center [262, 134] width 163 height 11
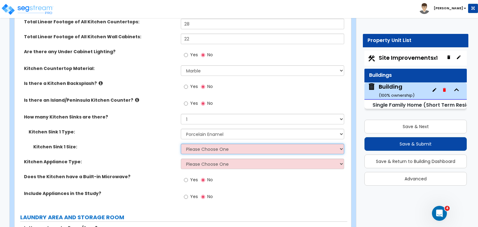
click at [194, 144] on select "Please Choose One Single Sink Double Sink" at bounding box center [262, 149] width 163 height 11
select select "2"
click at [181, 144] on select "Please Choose One Single Sink Double Sink" at bounding box center [262, 149] width 163 height 11
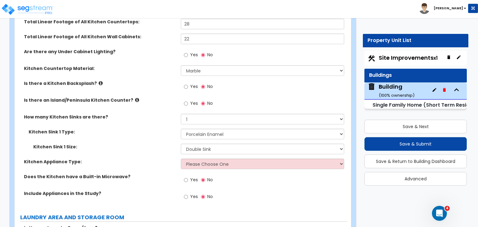
click at [160, 144] on div "Kitchen Sink 1 Size: Please Choose One Single Sink Double Sink" at bounding box center [181, 151] width 332 height 15
click at [202, 159] on select "Please Choose One Gas Electric" at bounding box center [262, 164] width 163 height 11
select select "1"
click at [181, 159] on select "Please Choose One Gas Electric" at bounding box center [262, 164] width 163 height 11
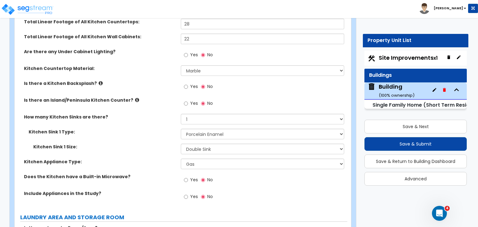
click at [162, 144] on div "Kitchen Sink 1 Size: Please Choose One Single Sink Double Sink" at bounding box center [181, 151] width 332 height 15
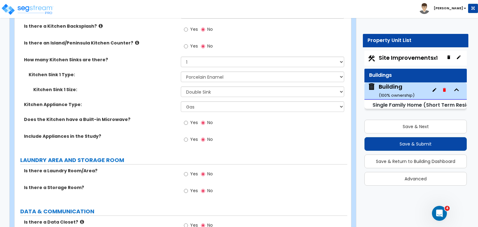
scroll to position [2566, 0]
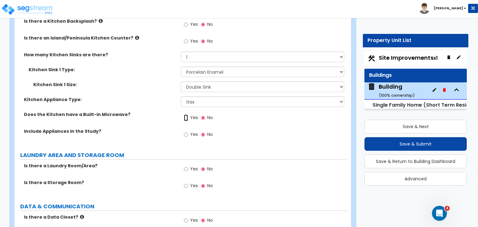
click at [186, 114] on input "Yes" at bounding box center [186, 117] width 4 height 7
radio input "true"
click at [158, 111] on div "Does the Kitchen have a Built-in Microwave? Yes No" at bounding box center [181, 119] width 332 height 17
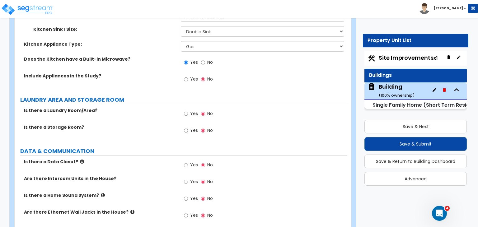
scroll to position [2622, 0]
click at [184, 110] on input "Yes" at bounding box center [186, 113] width 4 height 7
radio input "true"
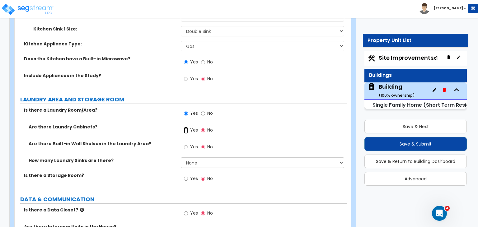
click at [185, 127] on input "Yes" at bounding box center [186, 130] width 4 height 7
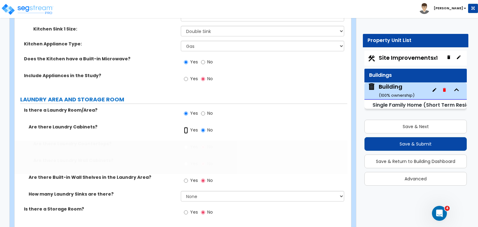
radio input "true"
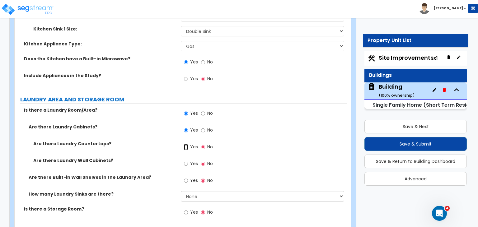
click at [186, 144] on input "Yes" at bounding box center [186, 147] width 4 height 7
radio input "true"
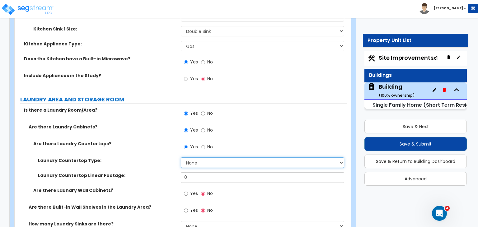
click at [194, 157] on select "None Plastic Laminate Solid Surface Stone Quartz Marble Tile Wood Stainless Ste…" at bounding box center [262, 162] width 163 height 11
select select "5"
click at [181, 157] on select "None Plastic Laminate Solid Surface Stone Quartz Marble Tile Wood Stainless Ste…" at bounding box center [262, 162] width 163 height 11
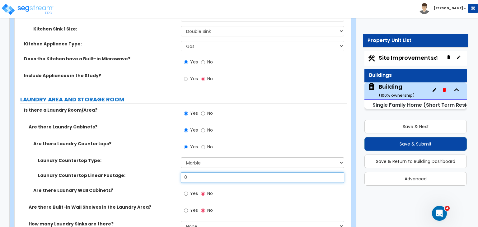
drag, startPoint x: 194, startPoint y: 160, endPoint x: 156, endPoint y: 156, distance: 37.8
click at [156, 172] on div "Laundry Countertop Linear Footage: 0" at bounding box center [181, 179] width 332 height 15
type input "30"
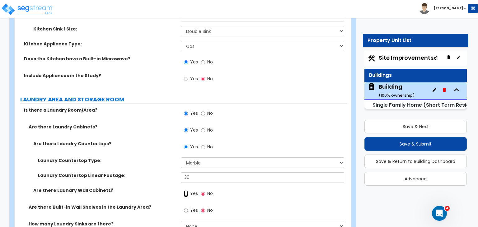
click at [184, 190] on input "Yes" at bounding box center [186, 193] width 4 height 7
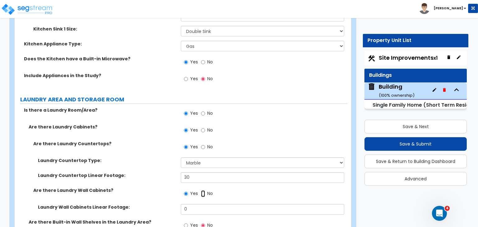
click at [202, 190] on input "No" at bounding box center [203, 193] width 4 height 7
radio input "false"
radio input "true"
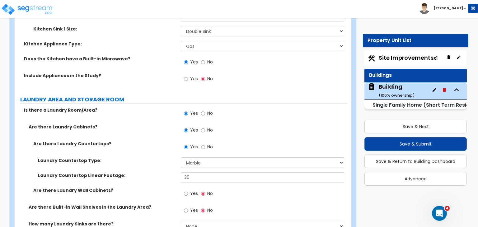
click at [158, 172] on div "Laundry Countertop Linear Footage: 30" at bounding box center [181, 179] width 332 height 15
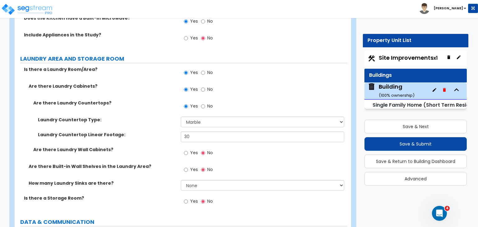
scroll to position [2665, 0]
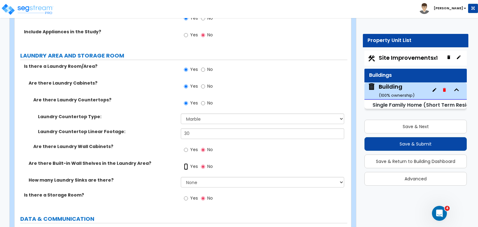
click at [186, 163] on input "Yes" at bounding box center [186, 166] width 4 height 7
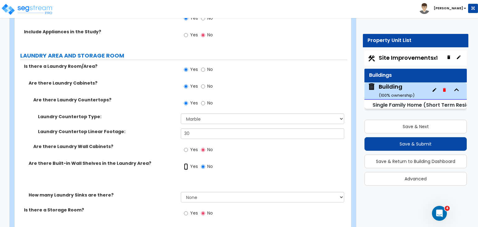
radio input "true"
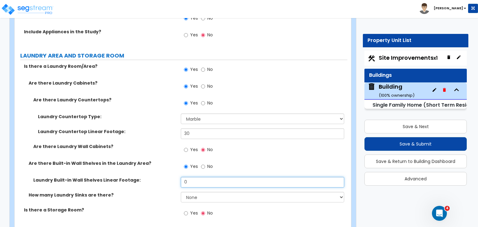
drag, startPoint x: 199, startPoint y: 162, endPoint x: 163, endPoint y: 162, distance: 35.8
click at [163, 177] on div "Laundry Built-in Wall Shelves Linear Footage: 0" at bounding box center [181, 184] width 332 height 15
type input "30"
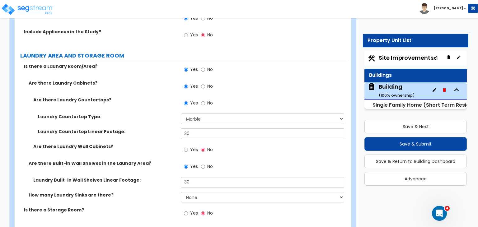
click at [163, 177] on label "Laundry Built-in Wall Shelves Linear Footage:" at bounding box center [104, 180] width 143 height 6
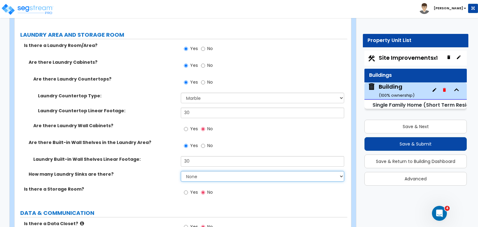
click at [192, 171] on select "None 1 2 3" at bounding box center [262, 176] width 163 height 11
select select "1"
click at [181, 171] on select "None 1 2 3" at bounding box center [262, 176] width 163 height 11
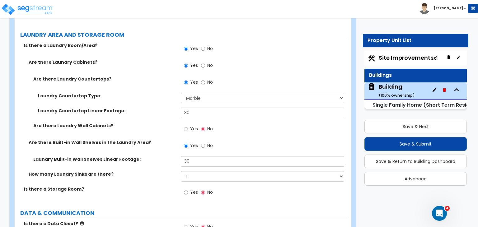
click at [170, 171] on div "How many Laundry Sinks are there? None 1 2 3" at bounding box center [181, 178] width 332 height 15
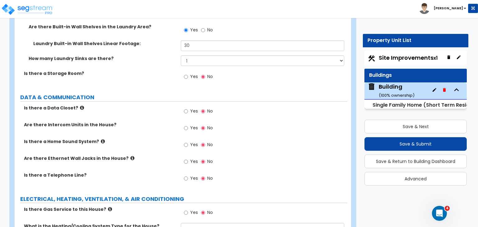
scroll to position [2804, 0]
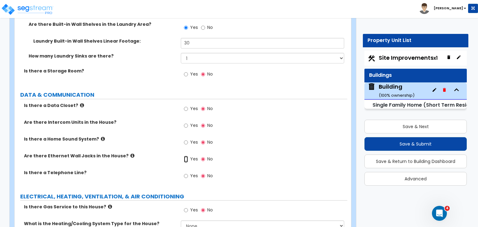
click at [185, 156] on input "Yes" at bounding box center [186, 159] width 4 height 7
radio input "true"
click at [185, 173] on input "Yes" at bounding box center [186, 176] width 4 height 7
radio input "true"
click at [165, 153] on div "Are there Ethernet Wall Jacks in the House? Yes No" at bounding box center [181, 161] width 332 height 17
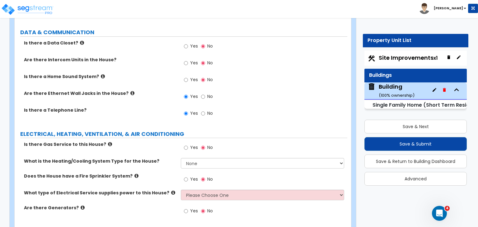
scroll to position [2872, 0]
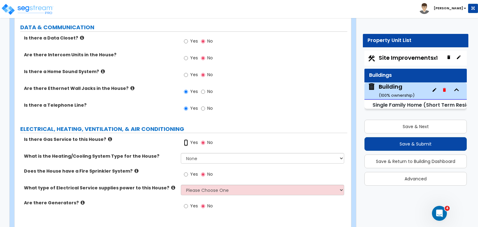
click at [185, 139] on input "Yes" at bounding box center [186, 142] width 4 height 7
radio input "true"
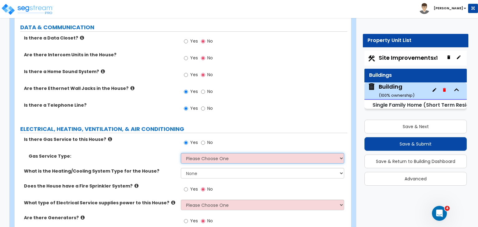
click at [192, 153] on select "Please Choose One Natural Gas Service Propane Tank On-site" at bounding box center [262, 158] width 163 height 11
select select "1"
click at [181, 153] on select "Please Choose One Natural Gas Service Propane Tank On-site" at bounding box center [262, 158] width 163 height 11
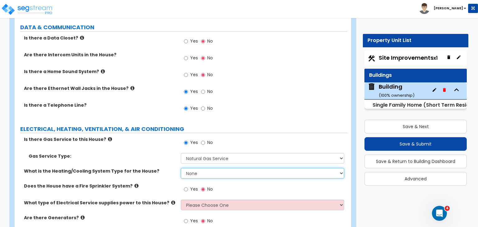
click at [196, 168] on select "None Heat Only Centralized Heating & Cooling Thru Wall Air Conditioners Mini Sp…" at bounding box center [262, 173] width 163 height 11
select select "2"
click at [181, 168] on select "None Heat Only Centralized Heating & Cooling Thru Wall Air Conditioners Mini Sp…" at bounding box center [262, 173] width 163 height 11
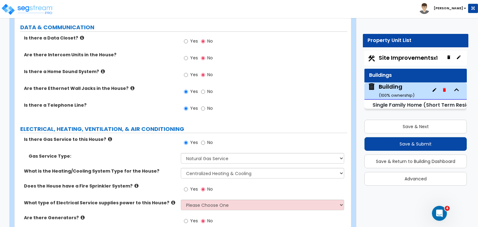
click at [170, 168] on label "What is the Heating/Cooling System Type for the House?" at bounding box center [100, 171] width 152 height 6
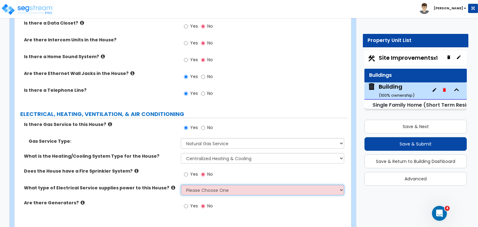
click at [192, 185] on select "Please Choose One Overhead Underground" at bounding box center [262, 190] width 163 height 11
select select "2"
click at [181, 185] on select "Please Choose One Overhead Underground" at bounding box center [262, 190] width 163 height 11
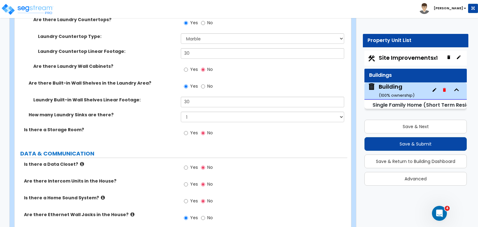
scroll to position [2745, 0]
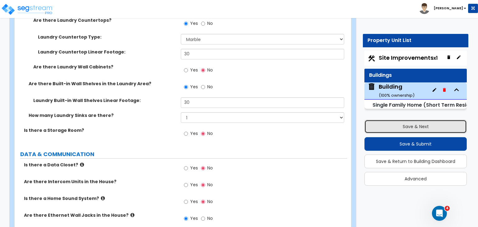
click at [399, 127] on button "Save & Next" at bounding box center [415, 127] width 102 height 14
select select "2"
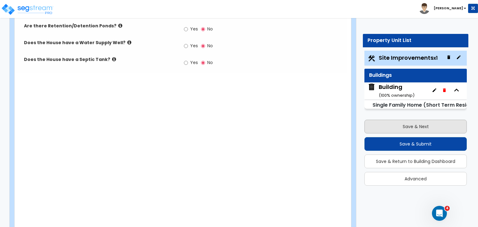
scroll to position [768, 0]
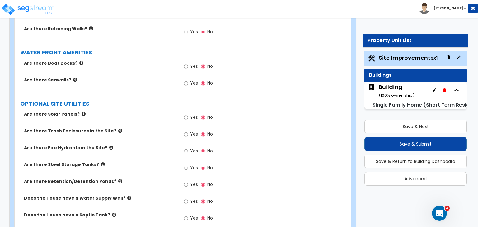
click at [143, 128] on label "Are there Trash Enclosures in the Site?" at bounding box center [100, 131] width 152 height 6
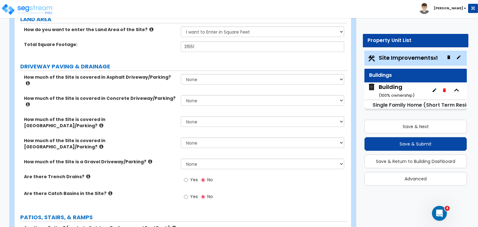
scroll to position [75, 0]
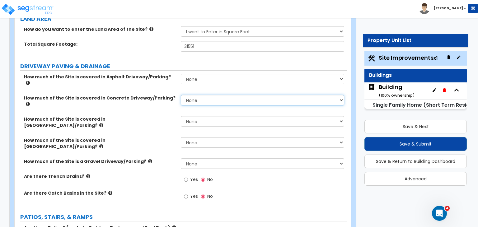
click at [191, 95] on select "None I want to Enter an Approximate Percentage I want to Enter the Square Foota…" at bounding box center [262, 100] width 163 height 11
select select "2"
click at [181, 95] on select "None I want to Enter an Approximate Percentage I want to Enter the Square Foota…" at bounding box center [262, 100] width 163 height 11
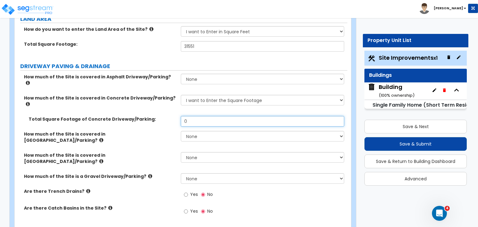
drag, startPoint x: 199, startPoint y: 109, endPoint x: 157, endPoint y: 108, distance: 42.6
click at [157, 116] on div "Total Square Footage of Concrete Driveway/Parking: 0" at bounding box center [181, 123] width 332 height 15
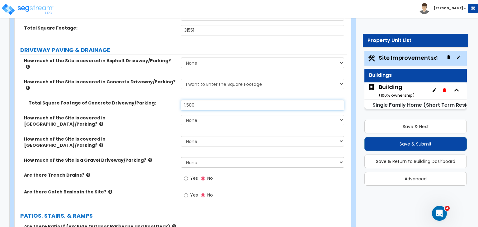
scroll to position [93, 0]
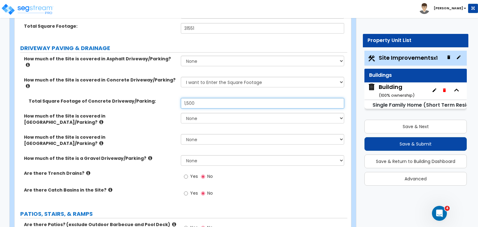
type input "1,500"
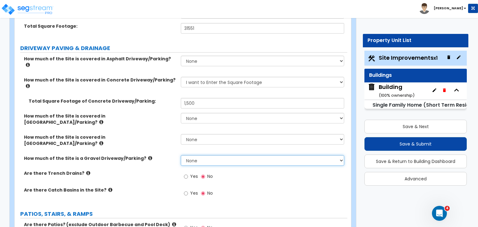
click at [200, 155] on select "None I want to Enter an Approximate Percentage I want to Enter the Square Foota…" at bounding box center [262, 160] width 163 height 11
select select "2"
click at [181, 155] on select "None I want to Enter an Approximate Percentage I want to Enter the Square Foota…" at bounding box center [262, 160] width 163 height 11
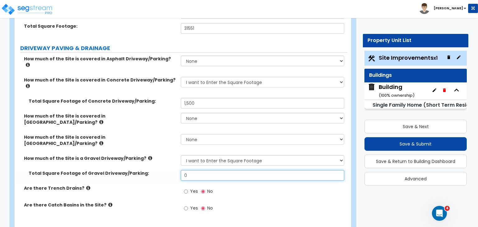
drag, startPoint x: 204, startPoint y: 150, endPoint x: 146, endPoint y: 150, distance: 58.1
click at [146, 170] on div "Total Square Footage of Gravel Driveway/Parking: 0" at bounding box center [181, 177] width 332 height 15
type input "3,400"
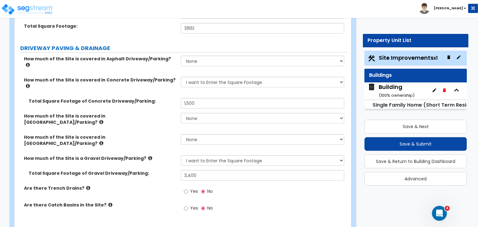
click at [156, 170] on div "Total Square Footage of Gravel Driveway/Parking: 3,400" at bounding box center [181, 177] width 332 height 15
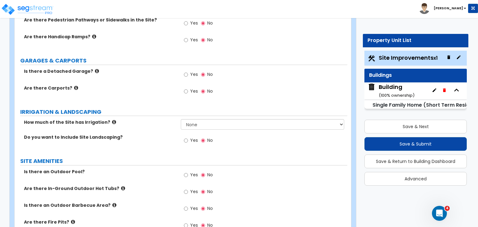
scroll to position [368, 0]
click at [185, 137] on input "Yes" at bounding box center [186, 140] width 4 height 7
radio input "true"
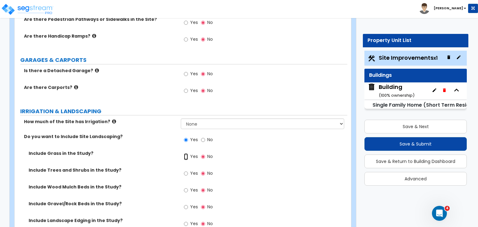
click at [185, 153] on input "Yes" at bounding box center [186, 156] width 4 height 7
radio input "true"
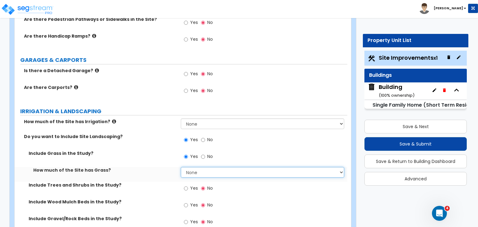
click at [193, 167] on select "None I want to Enter an Approximate Percentage I want to Enter the Square Foota…" at bounding box center [262, 172] width 163 height 11
select select "2"
click at [181, 167] on select "None I want to Enter an Approximate Percentage I want to Enter the Square Foota…" at bounding box center [262, 172] width 163 height 11
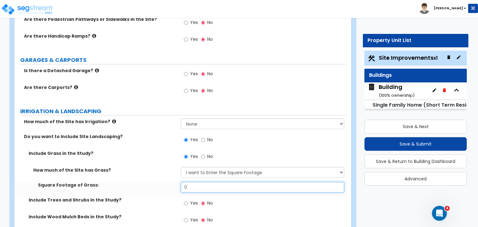
drag, startPoint x: 198, startPoint y: 158, endPoint x: 158, endPoint y: 155, distance: 40.2
click at [158, 182] on div "Square Footage of Grass: 0" at bounding box center [181, 189] width 332 height 15
type input "23,972"
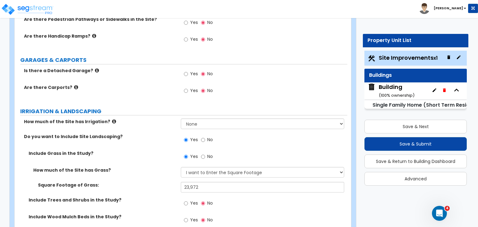
click at [163, 182] on div "Square Footage of Grass: 23,972" at bounding box center [181, 189] width 332 height 15
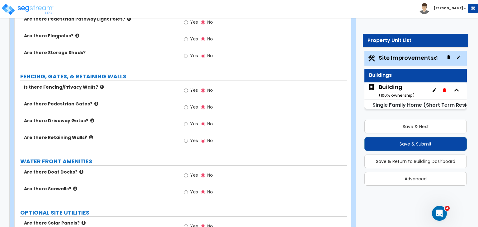
scroll to position [807, 0]
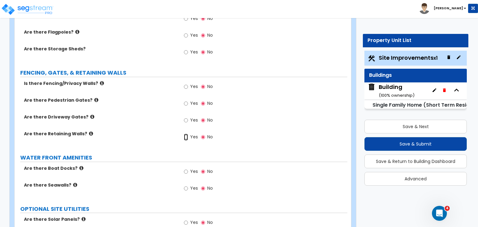
click at [186, 134] on input "Yes" at bounding box center [186, 137] width 4 height 7
radio input "true"
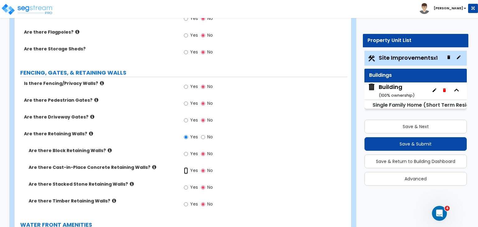
click at [185, 167] on input "Yes" at bounding box center [186, 170] width 4 height 7
radio input "true"
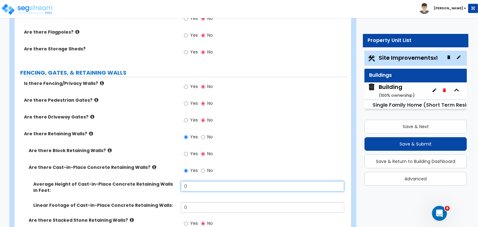
click at [195, 181] on input "0" at bounding box center [262, 186] width 163 height 11
drag, startPoint x: 197, startPoint y: 156, endPoint x: 163, endPoint y: 154, distance: 33.6
click at [163, 181] on div "Average Height of Cast-in-Place Concrete Retaining Walls in Feet: 0" at bounding box center [181, 191] width 332 height 21
type input "2"
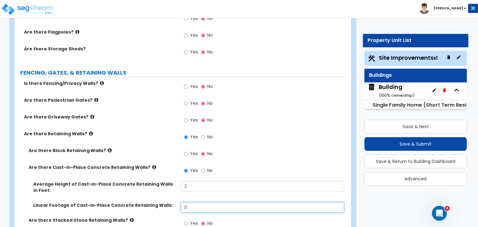
drag, startPoint x: 200, startPoint y: 177, endPoint x: 159, endPoint y: 172, distance: 41.0
click at [159, 202] on div "Linear Footage of Cast-in-Place Concrete Retaining Walls: 0" at bounding box center [181, 209] width 332 height 15
type input "30"
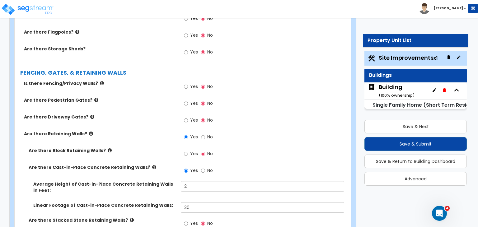
click at [159, 202] on label "Linear Footage of Cast-in-Place Concrete Retaining Walls:" at bounding box center [104, 205] width 143 height 6
click at [168, 202] on label "Linear Footage of Cast-in-Place Concrete Retaining Walls:" at bounding box center [104, 205] width 143 height 6
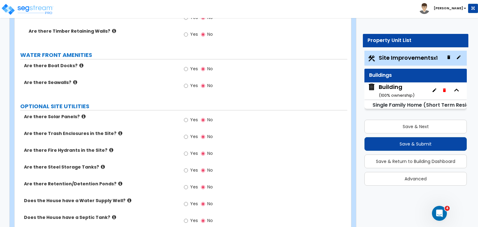
scroll to position [1015, 0]
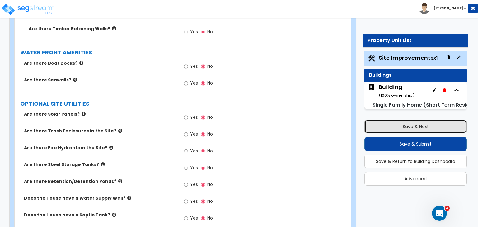
click at [422, 123] on button "Save & Next" at bounding box center [415, 127] width 102 height 14
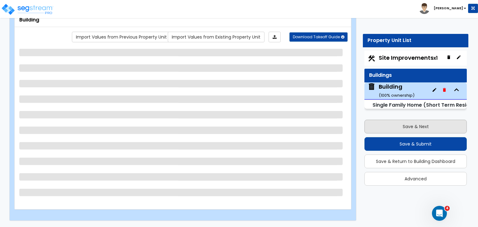
scroll to position [40, 0]
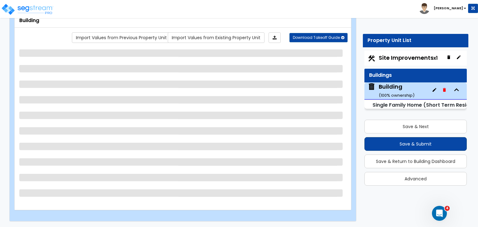
select select "2"
select select "7"
select select "3"
select select "4"
select select "1"
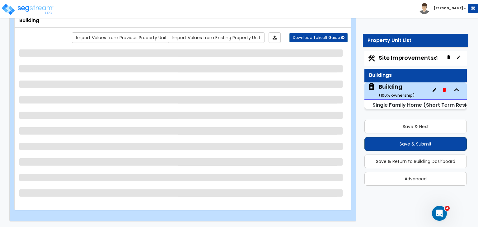
select select "1"
select select "4"
select select "2"
select select "3"
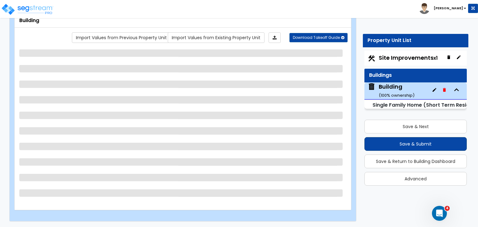
select select "4"
select select "3"
select select "1"
select select "3"
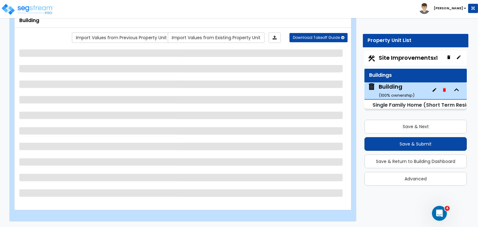
select select "1"
select select "6"
select select "1"
select select "2"
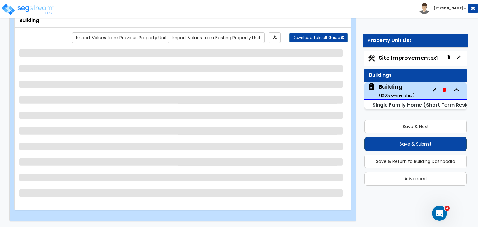
select select "3"
select select "1"
select select "3"
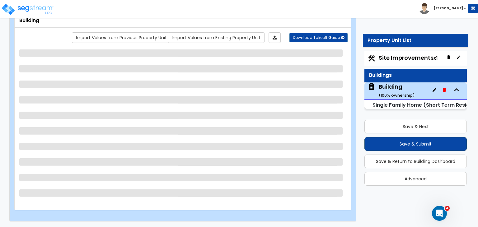
select select "1"
select select "5"
select select "3"
select select "4"
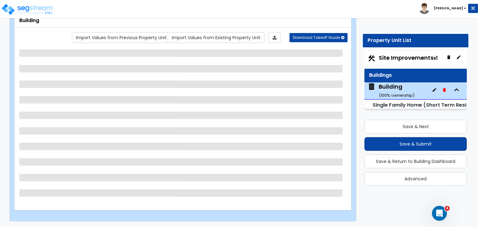
select select "1"
select select "3"
select select "5"
select select "1"
select select "3"
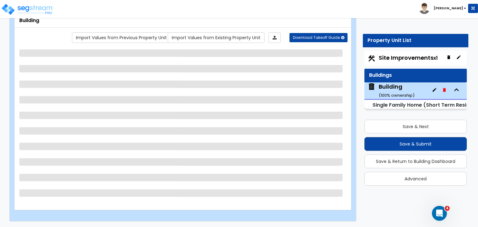
select select "2"
select select "3"
select select "5"
select select "1"
select select "2"
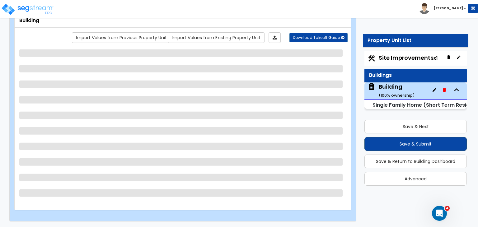
select select "2"
select select "1"
select select "5"
select select "1"
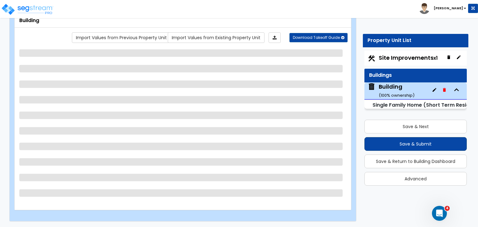
select select "2"
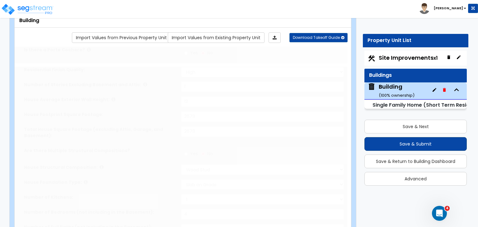
type input "4"
select select "2"
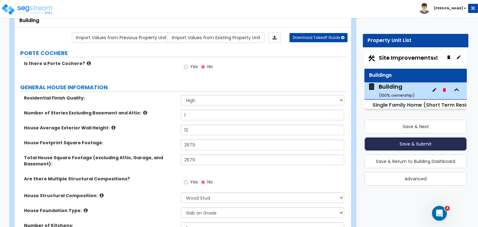
click at [422, 143] on button "Save & Submit" at bounding box center [415, 144] width 102 height 14
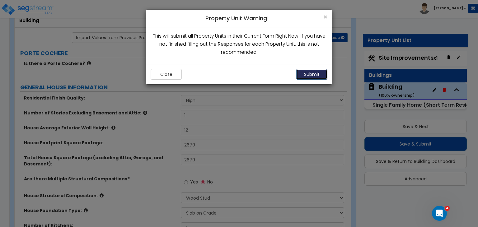
click at [309, 73] on button "Submit" at bounding box center [311, 74] width 31 height 11
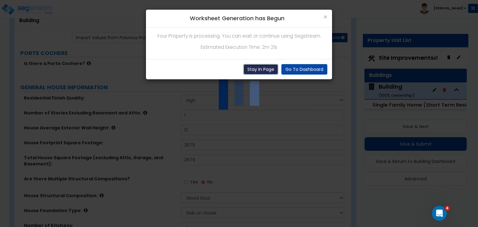
click at [266, 67] on button "Stay In Page" at bounding box center [260, 69] width 35 height 11
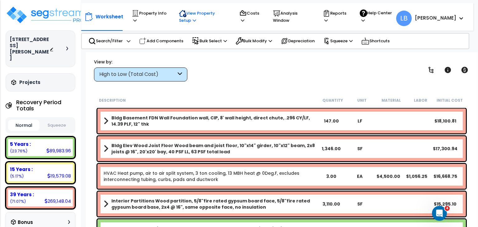
click at [200, 15] on p "View Property Setup" at bounding box center [203, 17] width 48 height 14
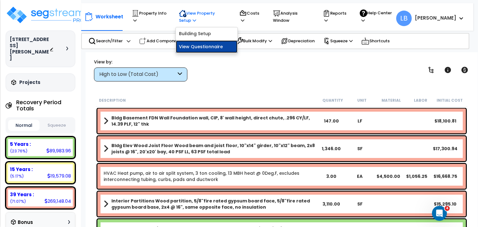
click at [207, 44] on link "View Questionnaire" at bounding box center [207, 46] width 62 height 12
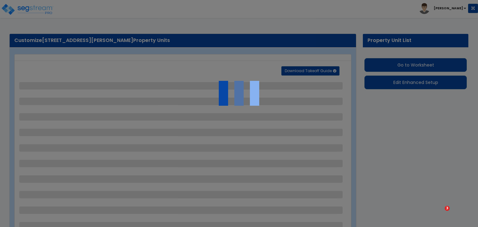
select select "2"
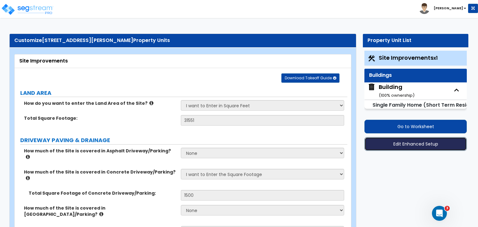
click at [405, 143] on button "Edit Enhanced Setup" at bounding box center [415, 144] width 102 height 14
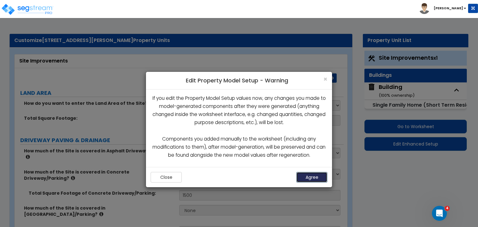
click at [314, 176] on button "Agree" at bounding box center [311, 177] width 31 height 11
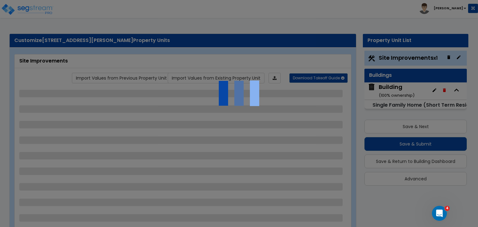
select select "2"
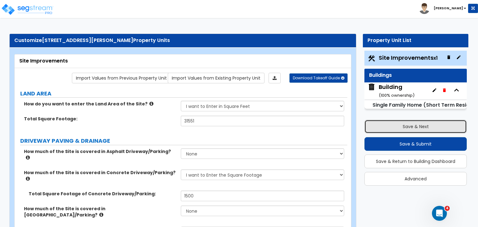
click at [404, 126] on button "Save & Next" at bounding box center [415, 127] width 102 height 14
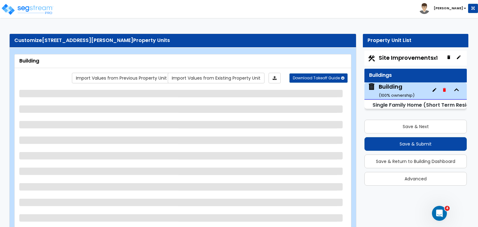
select select "2"
select select "7"
select select "3"
select select "4"
select select "1"
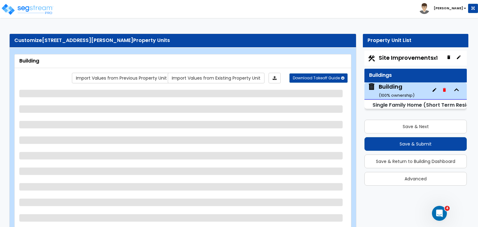
select select "1"
select select "4"
select select "2"
select select "3"
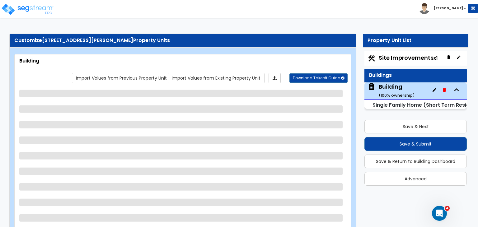
select select "4"
select select "3"
select select "1"
select select "3"
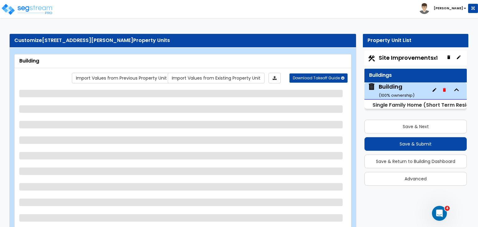
select select "1"
select select "6"
select select "1"
select select "2"
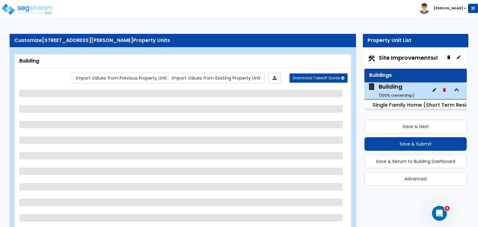
select select "3"
select select "1"
select select "3"
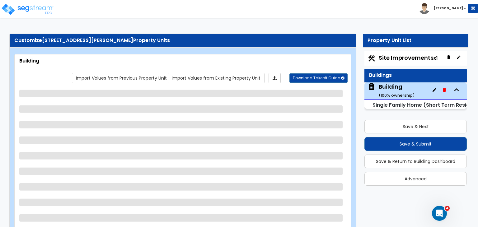
select select "1"
select select "5"
select select "3"
select select "4"
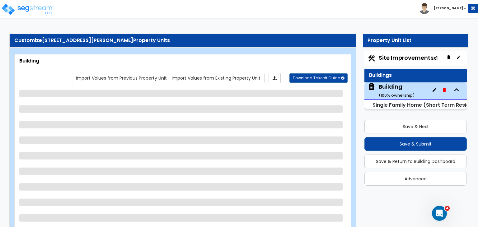
select select "1"
select select "3"
select select "5"
select select "1"
select select "3"
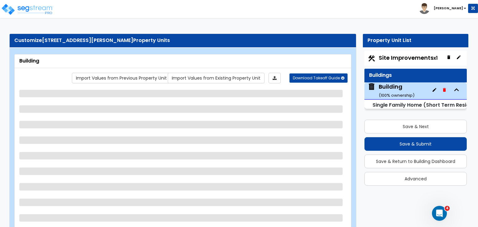
select select "2"
select select "3"
select select "5"
select select "1"
select select "2"
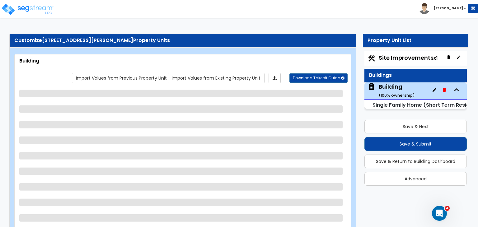
select select "2"
select select "1"
select select "5"
select select "1"
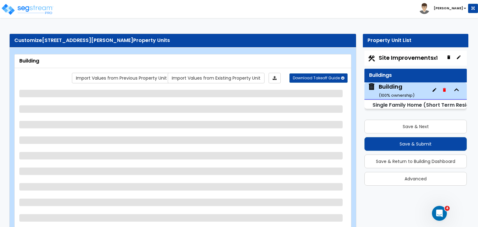
select select "2"
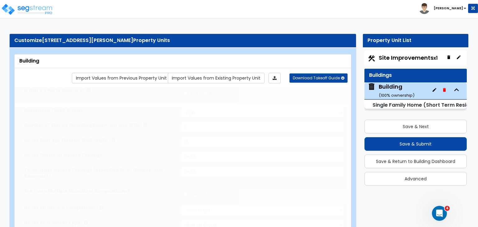
type input "4"
select select "2"
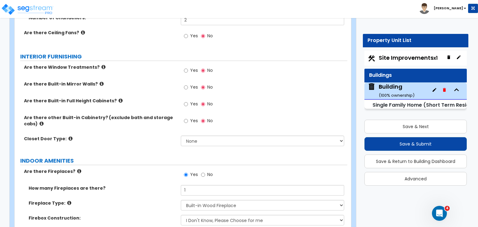
scroll to position [1944, 0]
click at [184, 101] on input "Yes" at bounding box center [186, 104] width 4 height 7
radio input "true"
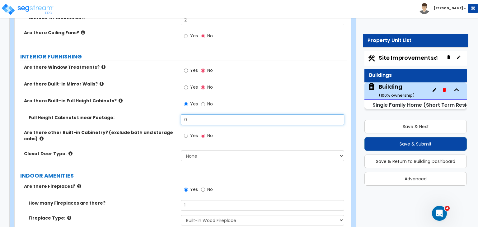
drag, startPoint x: 193, startPoint y: 99, endPoint x: 176, endPoint y: 98, distance: 17.1
click at [176, 114] on div "Full Height Cabinets Linear Footage: 0" at bounding box center [181, 121] width 332 height 15
type input "32"
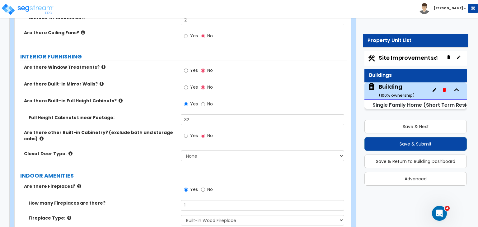
click at [170, 98] on div "Are there Built-in Full Height Cabinets? Yes No" at bounding box center [181, 106] width 332 height 17
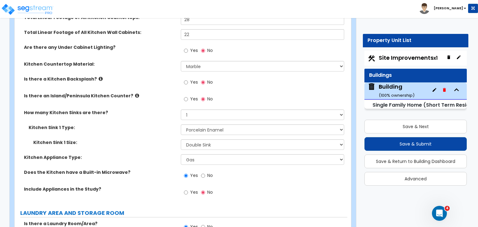
scroll to position [2523, 0]
click at [187, 189] on input "Yes" at bounding box center [186, 192] width 4 height 7
radio input "true"
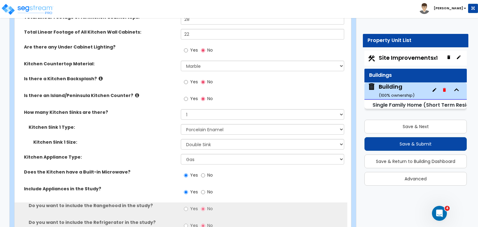
click at [162, 169] on label "Does the Kitchen have a Built-in Microwave?" at bounding box center [100, 172] width 152 height 6
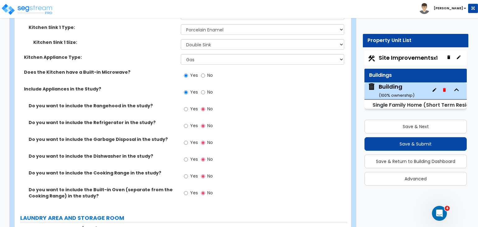
scroll to position [2624, 0]
click at [185, 105] on input "Yes" at bounding box center [186, 108] width 4 height 7
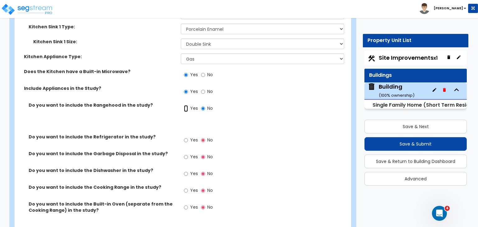
radio input "true"
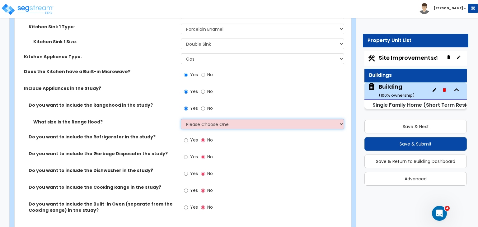
click at [196, 119] on select "Please Choose One Normal - 30" Wide - 42"" at bounding box center [262, 124] width 163 height 11
select select "2"
click at [181, 119] on select "Please Choose One Normal - 30" Wide - 42"" at bounding box center [262, 124] width 163 height 11
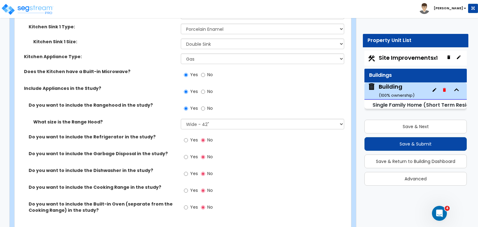
click at [158, 119] on div "What size is the Range Hood? Please Choose One Normal - 30" Wide - 42"" at bounding box center [181, 126] width 332 height 15
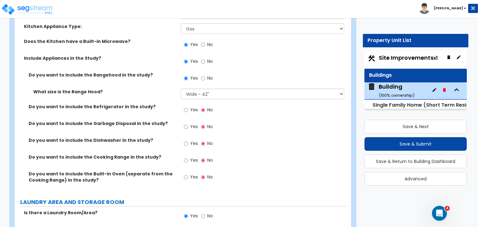
scroll to position [2657, 0]
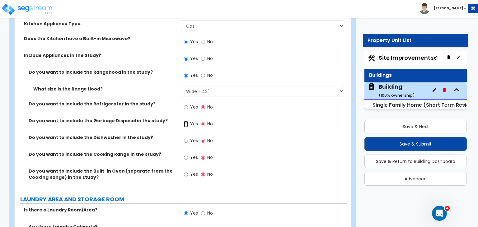
click at [187, 121] on input "Yes" at bounding box center [186, 124] width 4 height 7
radio input "true"
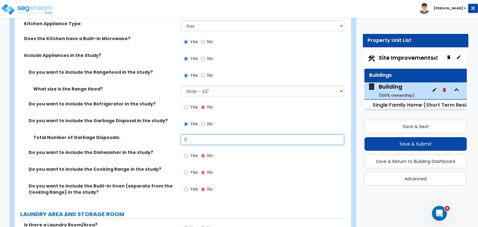
drag, startPoint x: 193, startPoint y: 120, endPoint x: 174, endPoint y: 121, distance: 19.0
click at [174, 134] on div "Total Number of Garbage Disposals: 0" at bounding box center [181, 141] width 332 height 15
type input "1"
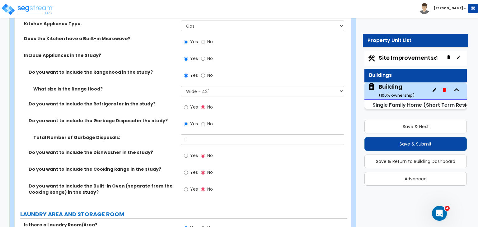
click at [174, 134] on label "Total Number of Garbage Disposals:" at bounding box center [104, 137] width 143 height 6
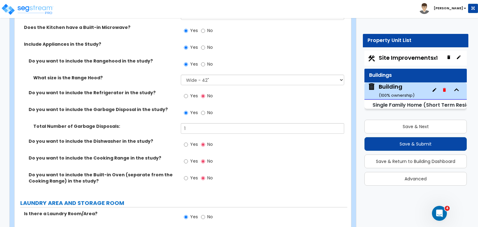
scroll to position [2670, 0]
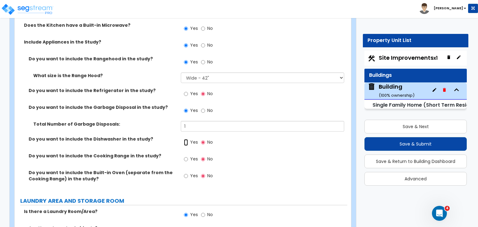
click at [187, 139] on input "Yes" at bounding box center [186, 142] width 4 height 7
radio input "true"
click at [162, 136] on label "Do you want to include the Dishwasher in the study?" at bounding box center [102, 139] width 147 height 6
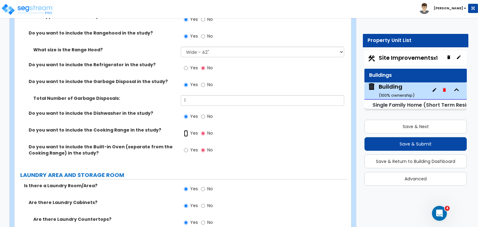
click at [185, 130] on input "Yes" at bounding box center [186, 133] width 4 height 7
radio input "true"
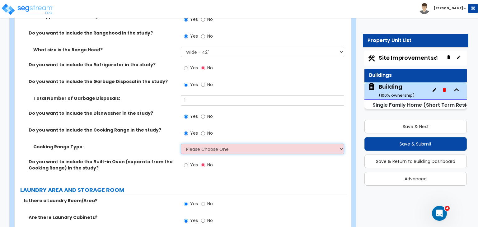
click at [194, 144] on select "Please Choose One Cook Top Only Range with Oven" at bounding box center [262, 149] width 163 height 11
select select "2"
click at [181, 144] on select "Please Choose One Cook Top Only Range with Oven" at bounding box center [262, 149] width 163 height 11
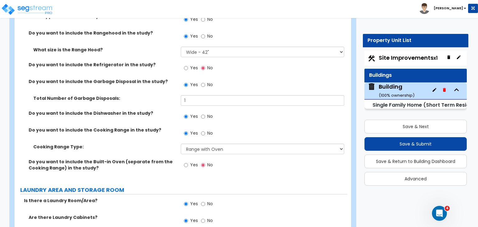
click at [161, 127] on label "Do you want to include the Cooking Range in the study?" at bounding box center [102, 130] width 147 height 6
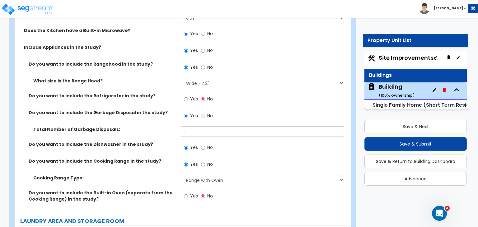
scroll to position [2660, 0]
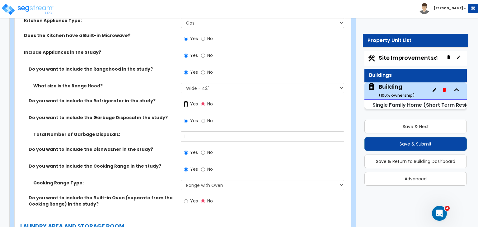
click at [184, 101] on input "Yes" at bounding box center [186, 104] width 4 height 7
radio input "true"
click at [169, 114] on label "Do you want to include the Garbage Disposal in the study?" at bounding box center [102, 117] width 147 height 6
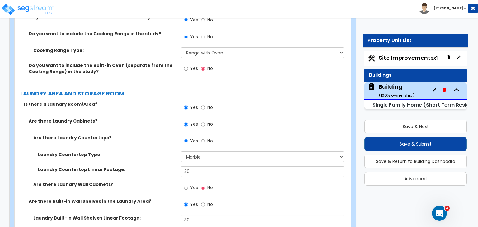
scroll to position [2793, 0]
click at [185, 184] on input "Yes" at bounding box center [186, 187] width 4 height 7
radio input "true"
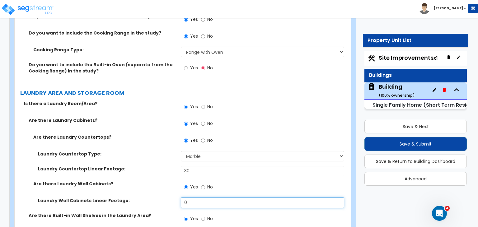
drag, startPoint x: 192, startPoint y: 184, endPoint x: 176, endPoint y: 183, distance: 16.5
click at [176, 197] on div "Laundry Wall Cabinets Linear Footage: 0" at bounding box center [181, 204] width 332 height 15
type input "8"
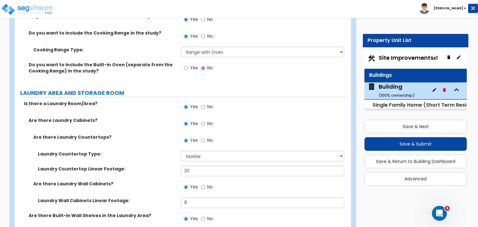
click at [176, 197] on label "Laundry Wall Cabinets Linear Footage:" at bounding box center [107, 200] width 138 height 6
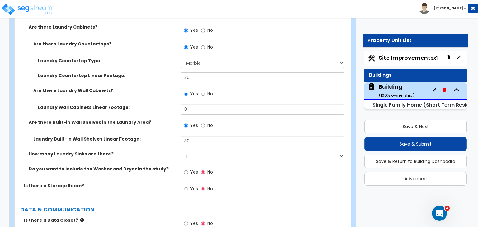
scroll to position [2888, 0]
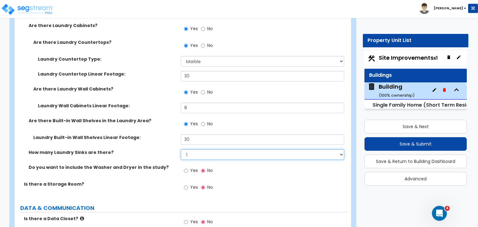
click at [203, 149] on select "None 1 2 3" at bounding box center [262, 154] width 163 height 11
select select "2"
click at [181, 149] on select "None 1 2 3" at bounding box center [262, 154] width 163 height 11
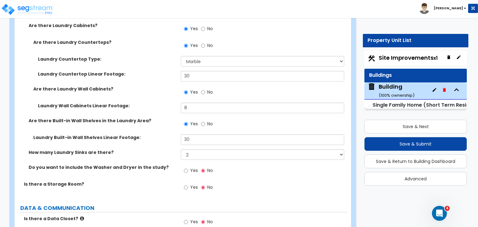
click at [157, 134] on label "Laundry Built-in Wall Shelves Linear Footage:" at bounding box center [104, 137] width 143 height 6
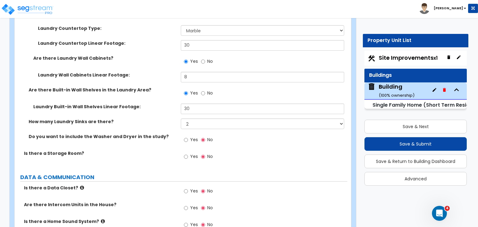
scroll to position [2922, 0]
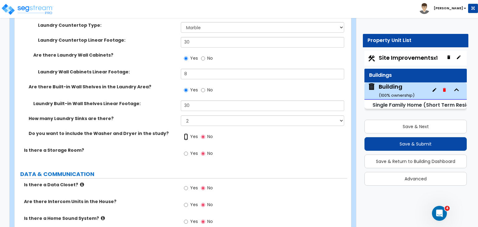
click at [187, 133] on input "Yes" at bounding box center [186, 136] width 4 height 7
radio input "true"
click at [160, 147] on label "Is there a Storage Room?" at bounding box center [100, 150] width 152 height 6
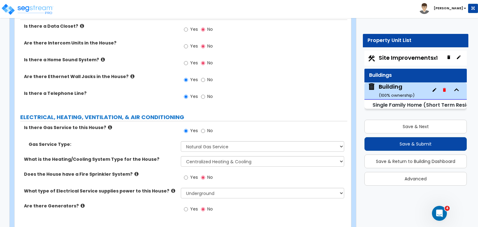
scroll to position [3083, 0]
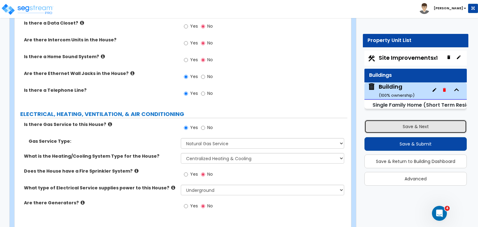
click at [391, 123] on button "Save & Next" at bounding box center [415, 127] width 102 height 14
select select "2"
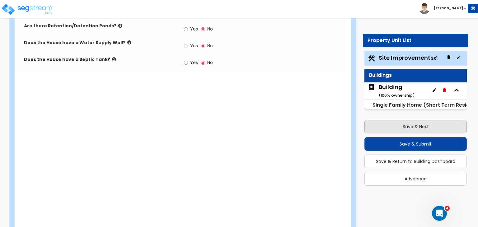
scroll to position [1015, 0]
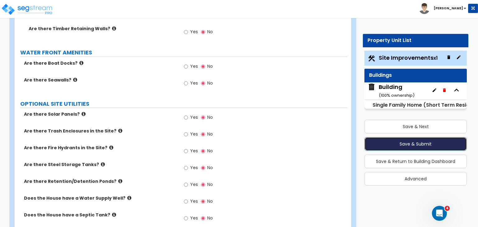
click at [409, 143] on button "Save & Submit" at bounding box center [415, 144] width 102 height 14
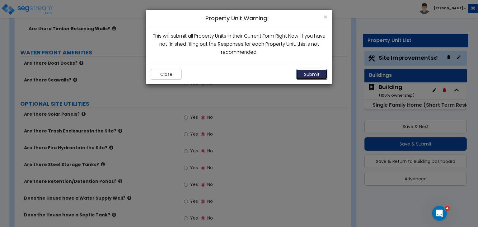
click at [317, 73] on button "Submit" at bounding box center [311, 74] width 31 height 11
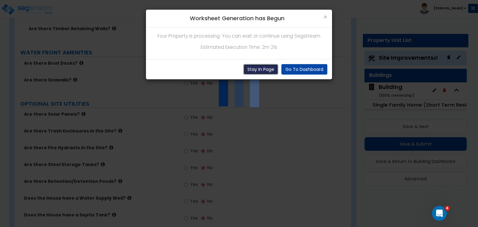
click at [266, 68] on button "Stay In Page" at bounding box center [260, 69] width 35 height 11
